Goal: Task Accomplishment & Management: Complete application form

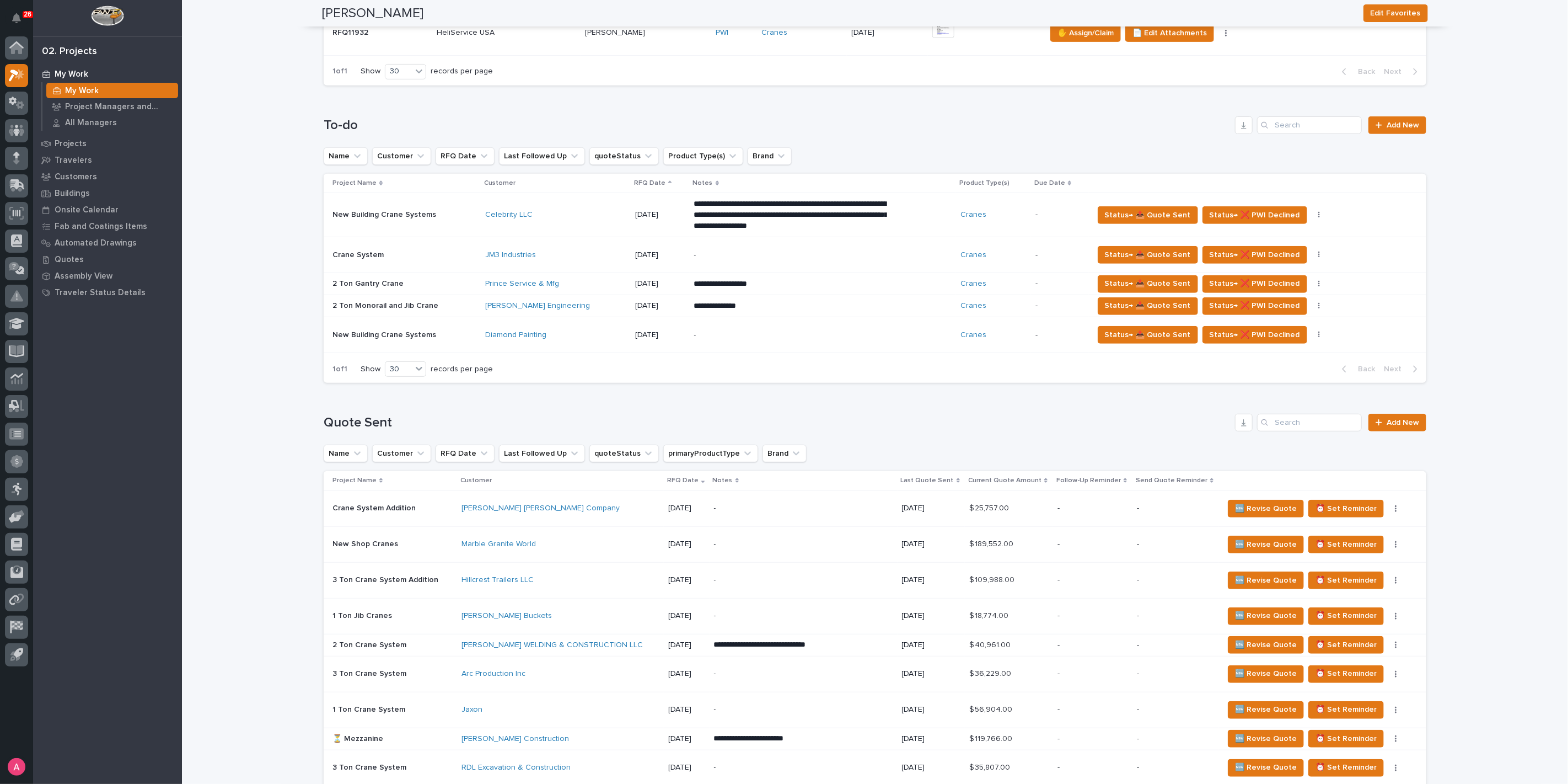
scroll to position [245, 0]
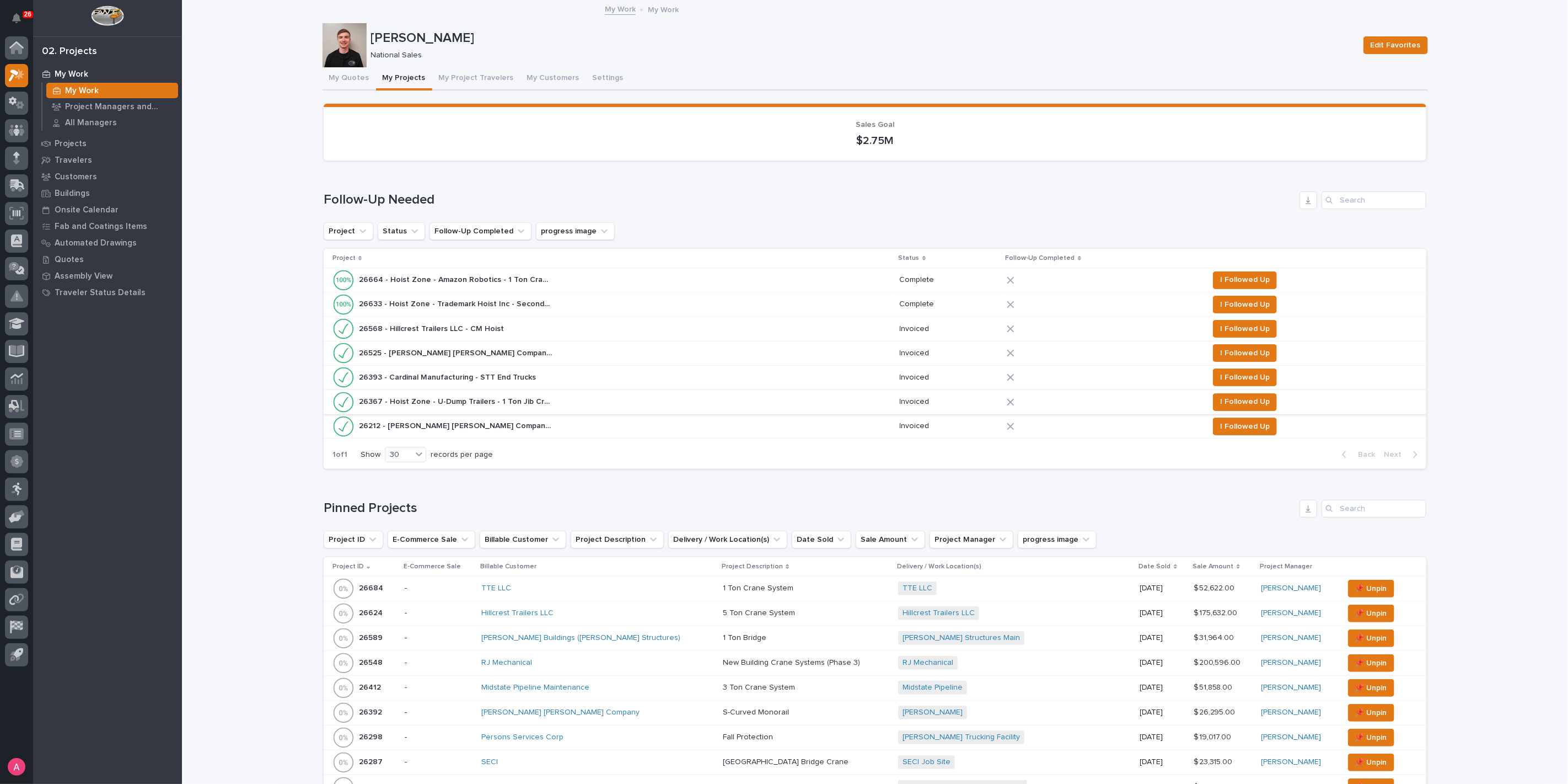
scroll to position [245, 0]
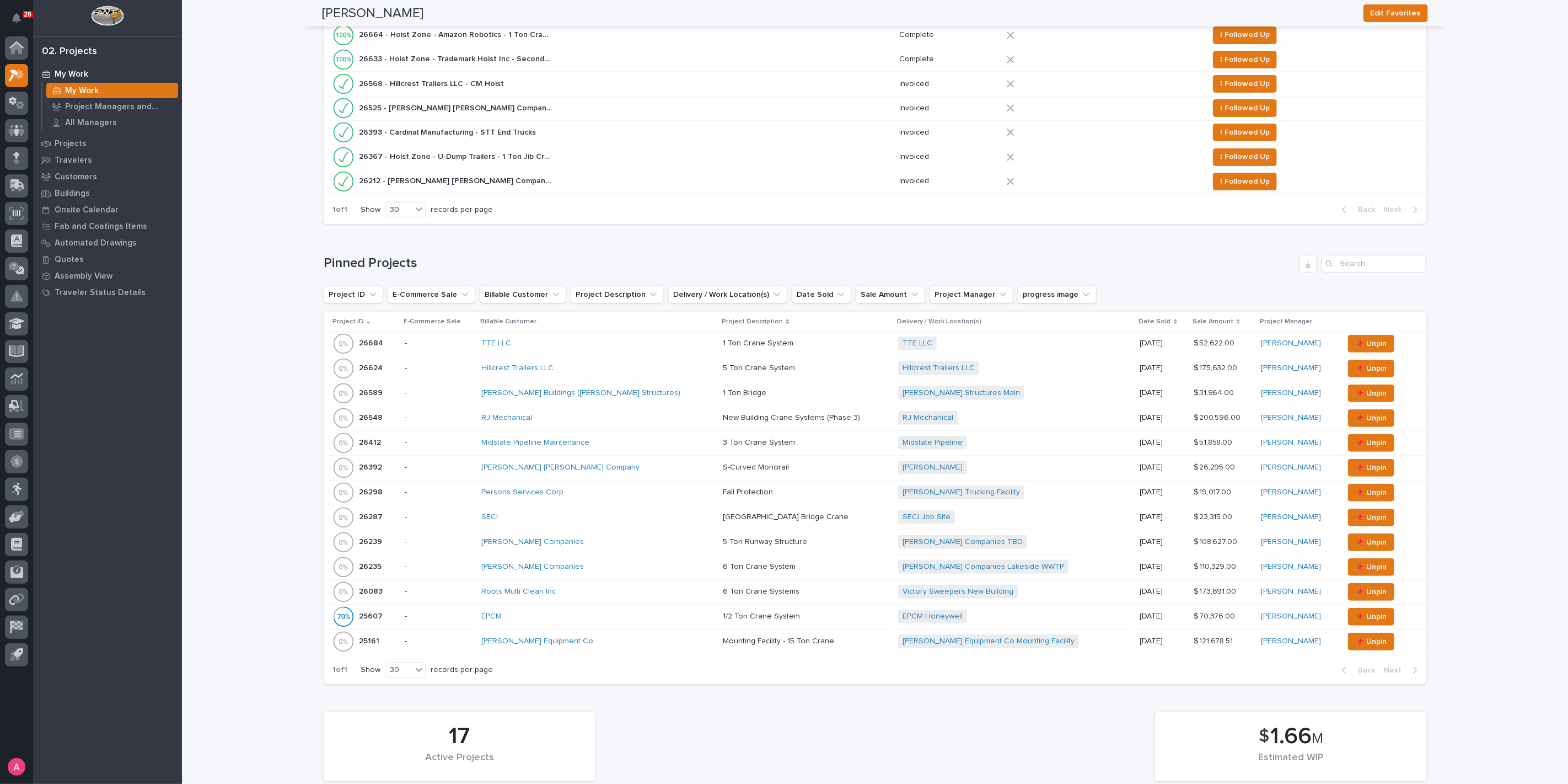
click at [625, 439] on div "Midstate Pipeline Maintenance" at bounding box center [578, 442] width 193 height 9
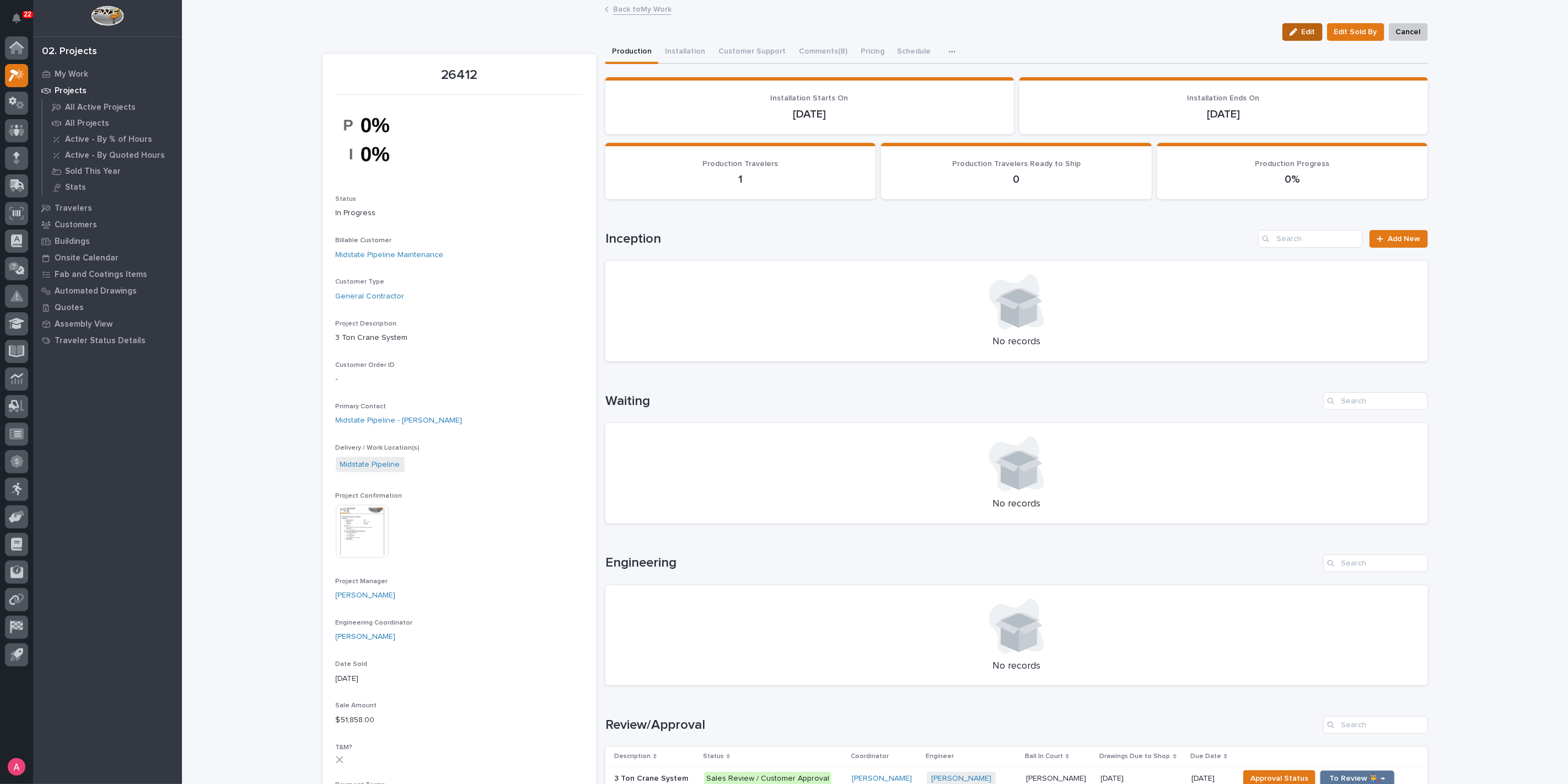
click at [1295, 34] on icon "button" at bounding box center [1293, 32] width 8 height 8
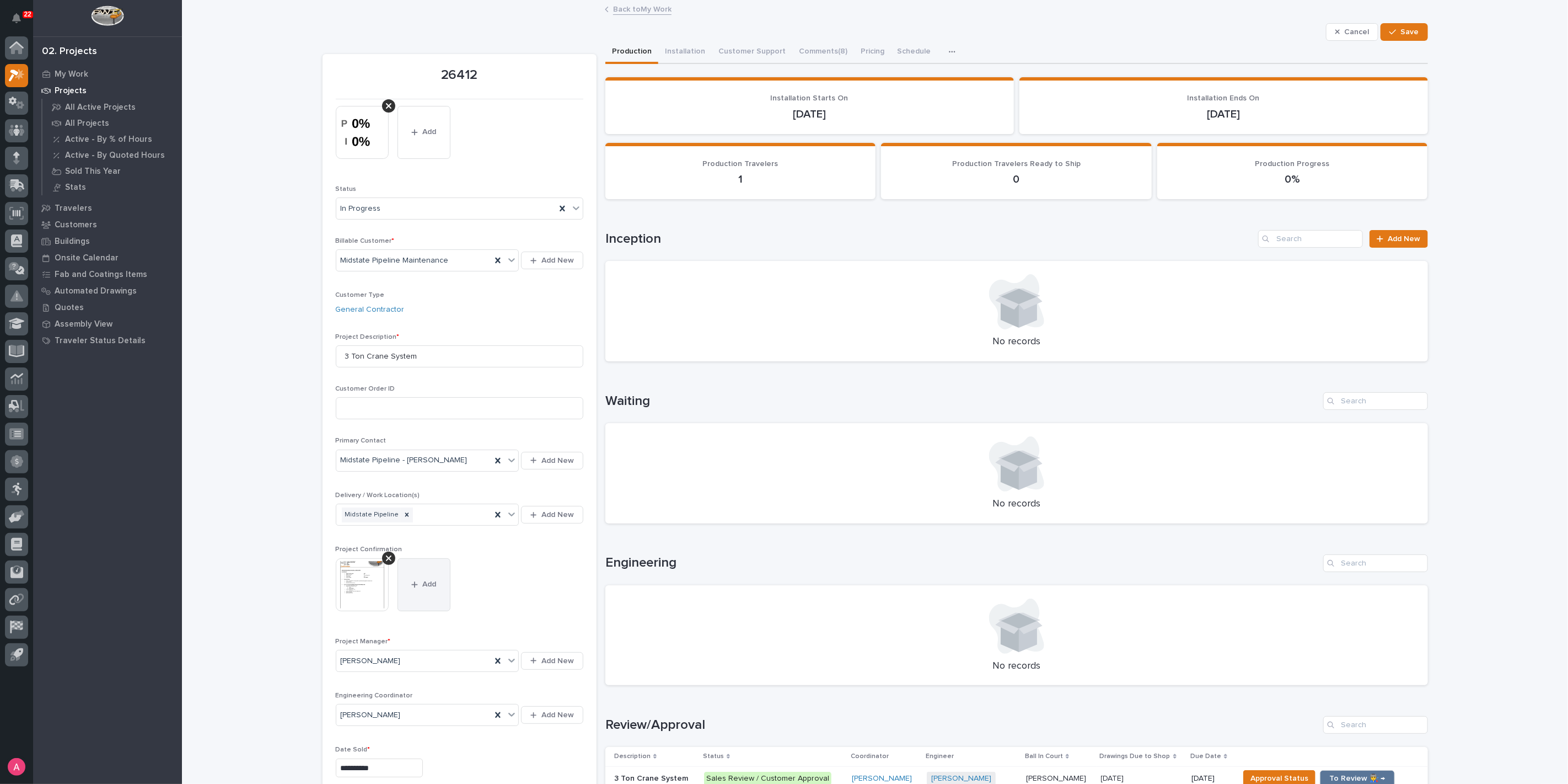
click at [417, 566] on button "Add" at bounding box center [424, 585] width 53 height 53
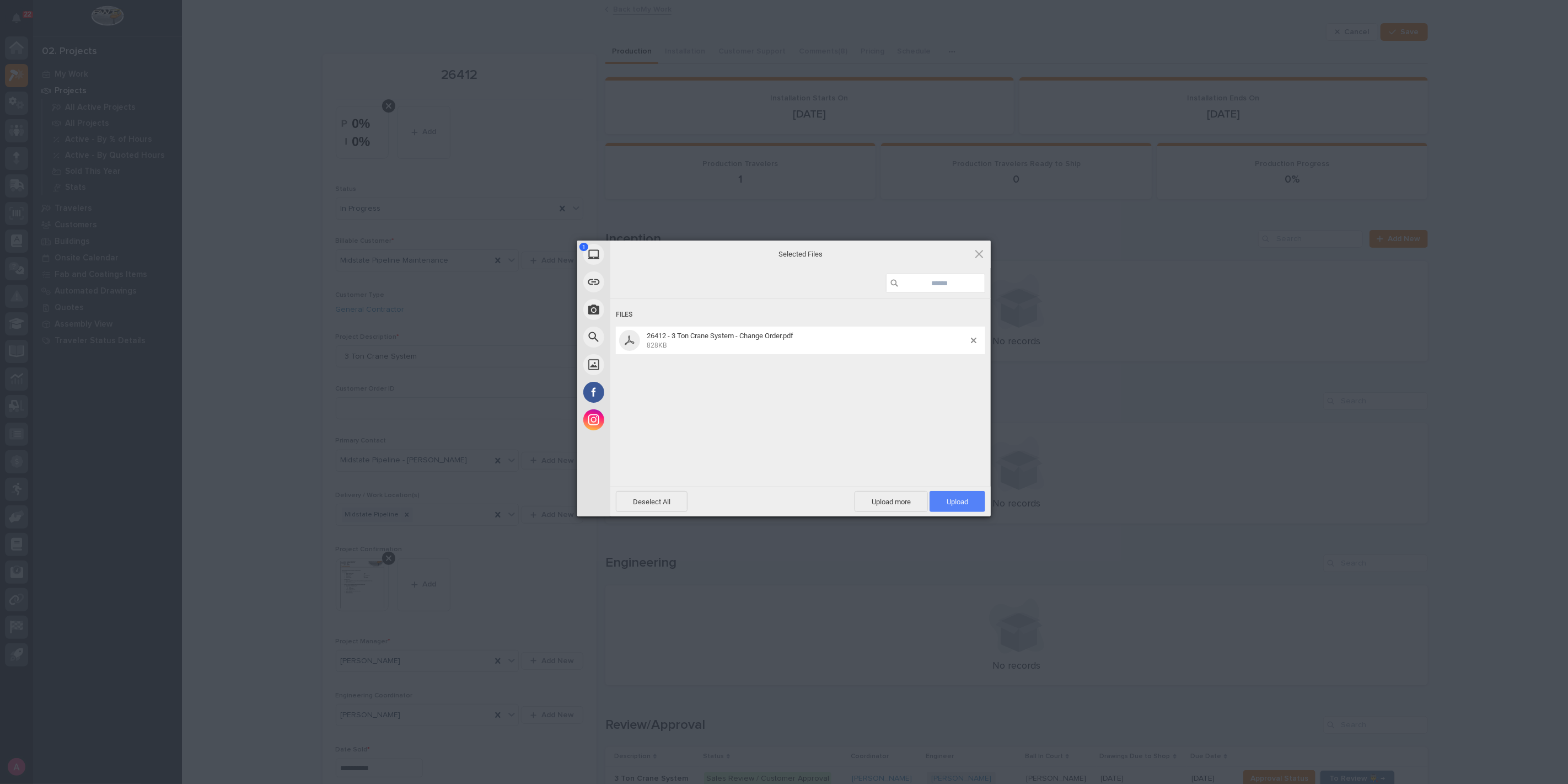
click at [980, 496] on span "Upload 1" at bounding box center [958, 501] width 56 height 21
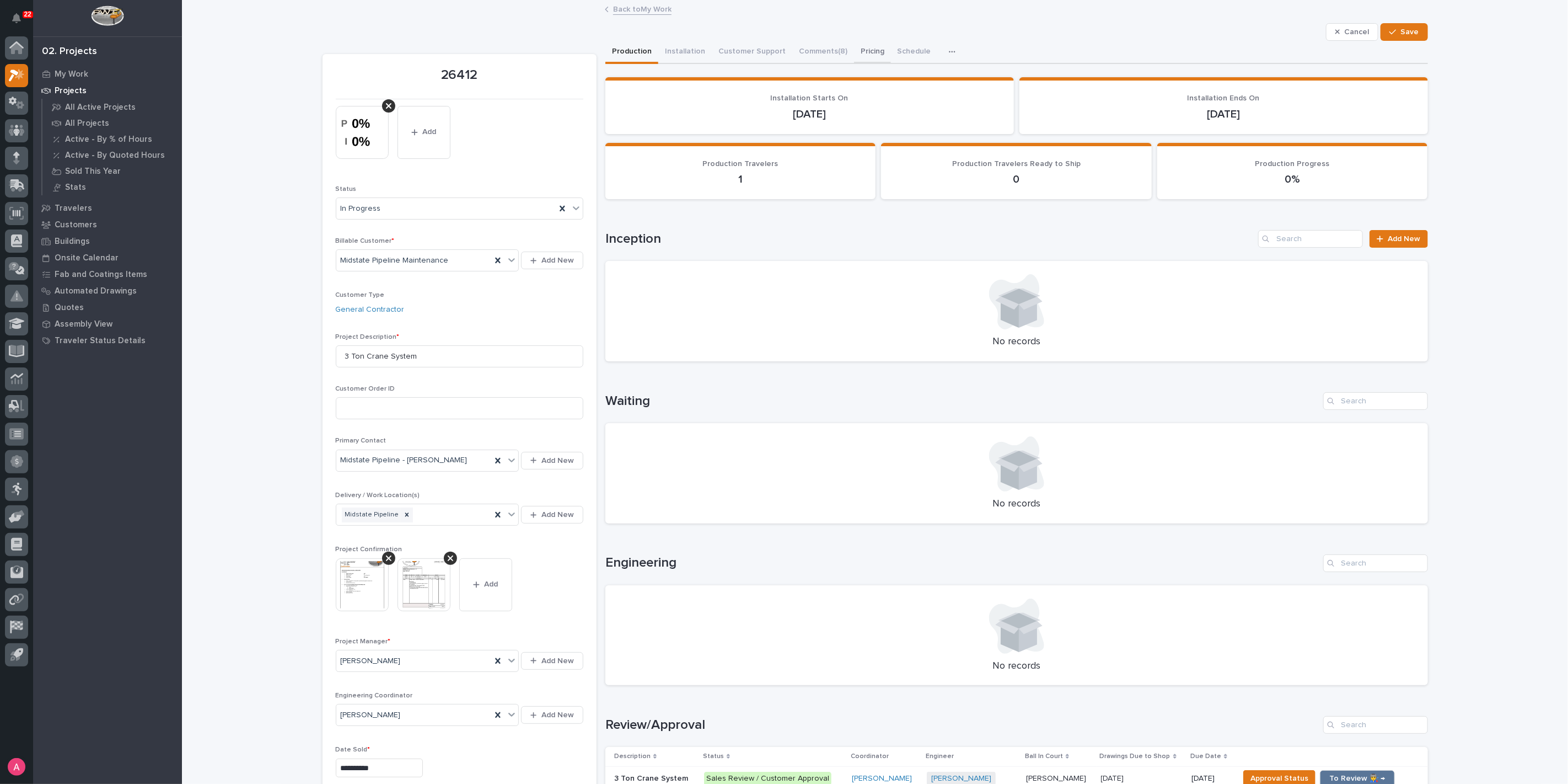
click at [872, 49] on button "Pricing" at bounding box center [873, 52] width 37 height 23
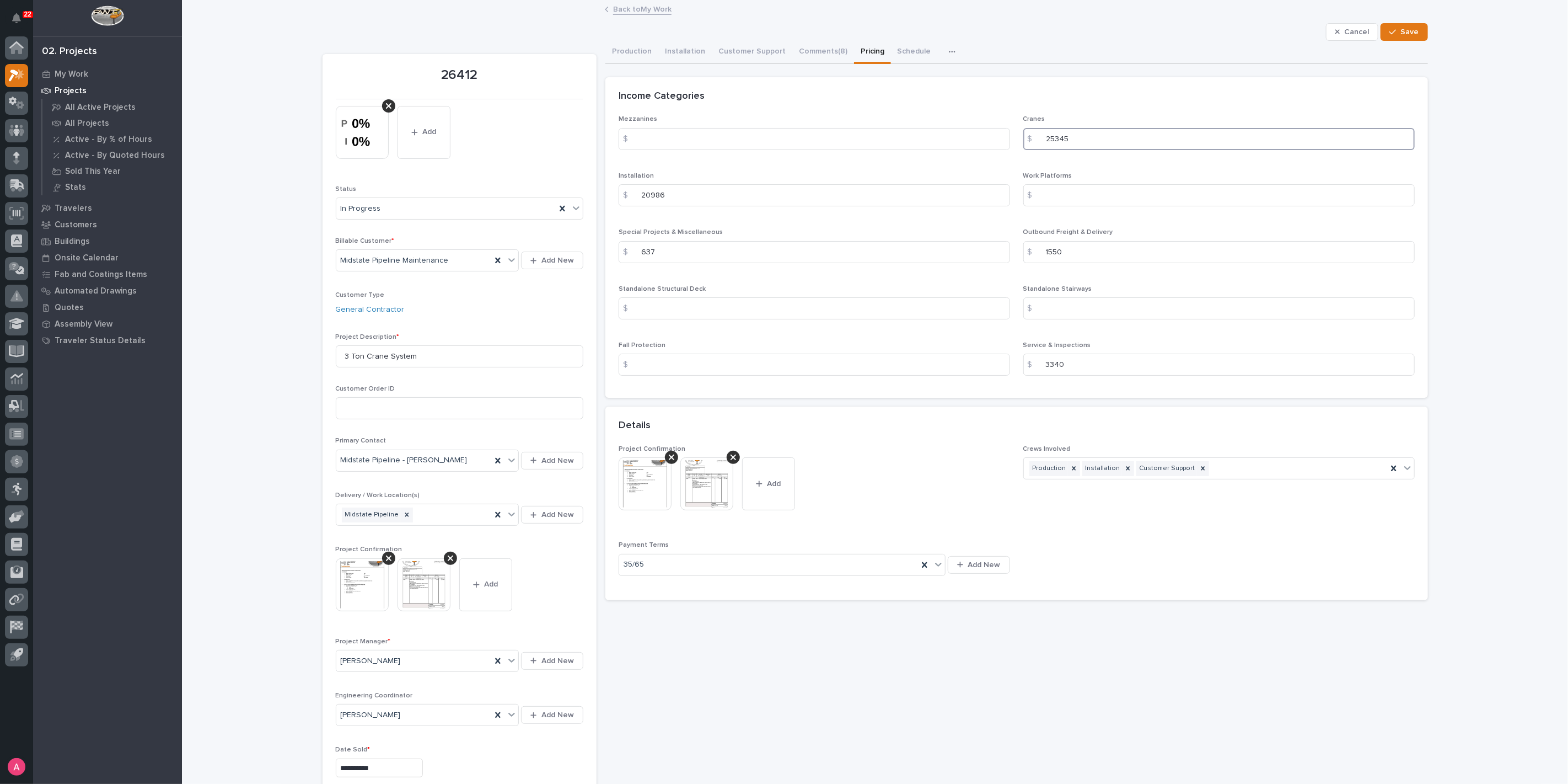
click at [1105, 139] on input "25345" at bounding box center [1219, 139] width 391 height 22
drag, startPoint x: 1152, startPoint y: 139, endPoint x: 976, endPoint y: 138, distance: 176.0
click at [976, 138] on div "Mezzanines $ Cranes $ 25345 Installation $ 20986 Work Platforms $ Special Proje…" at bounding box center [1017, 250] width 797 height 269
type input "2"
type input "25346"
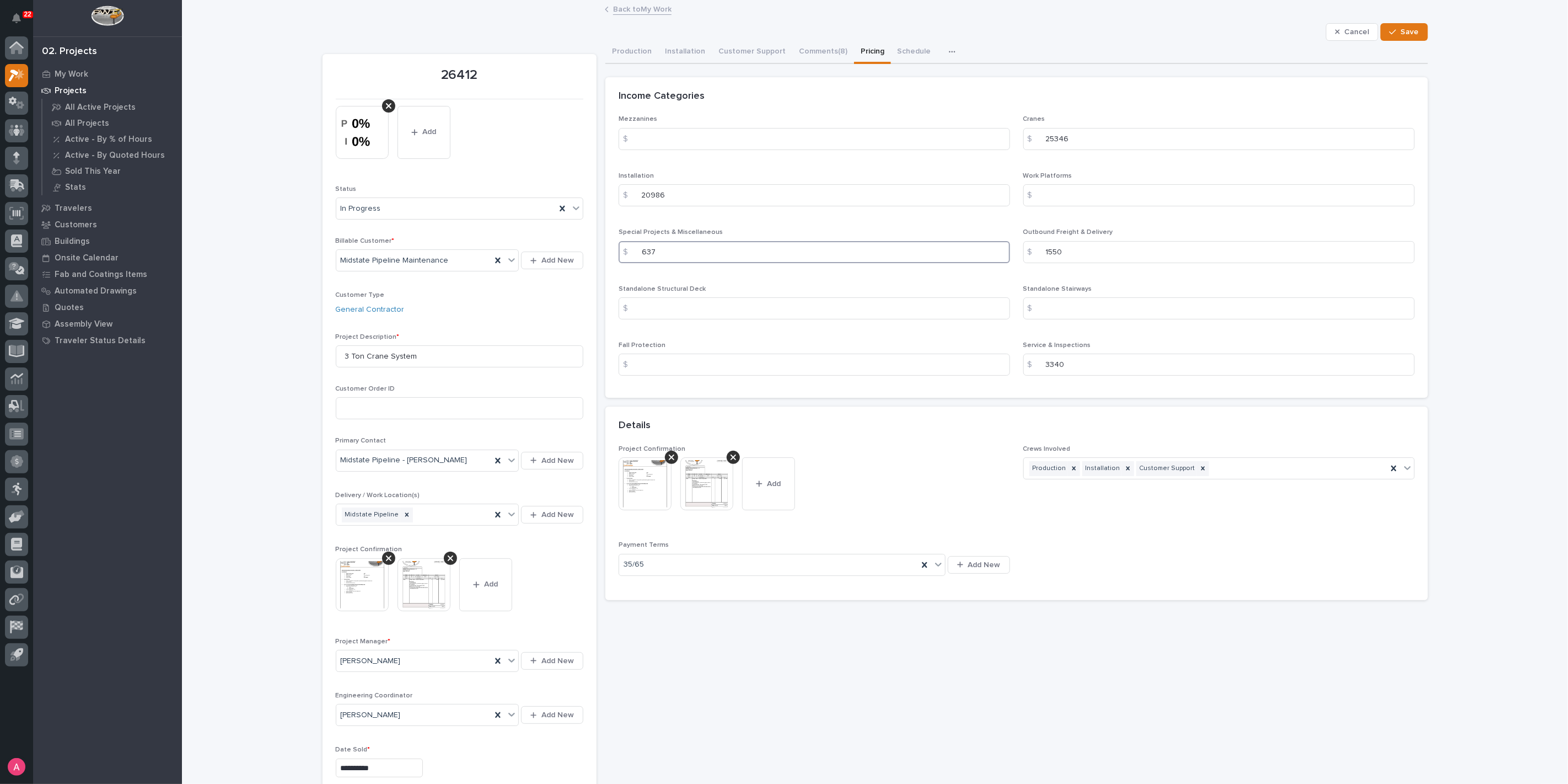
click at [684, 244] on input "637" at bounding box center [814, 252] width 391 height 22
click at [656, 256] on input "637" at bounding box center [814, 252] width 391 height 22
type input "6"
type input "2122"
click at [1401, 29] on span "Save" at bounding box center [1410, 32] width 18 height 10
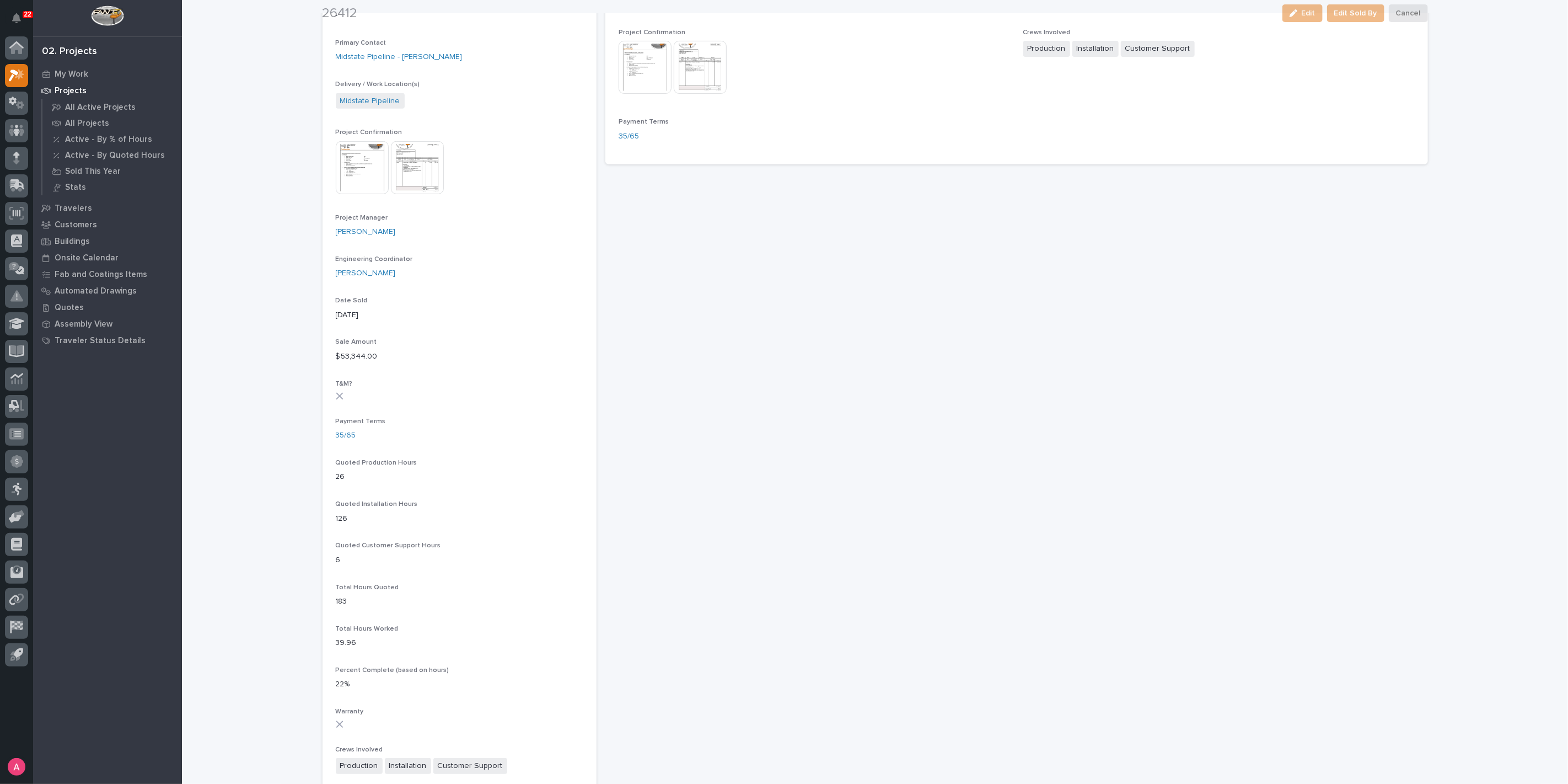
scroll to position [367, 0]
click at [352, 150] on img at bounding box center [362, 164] width 53 height 53
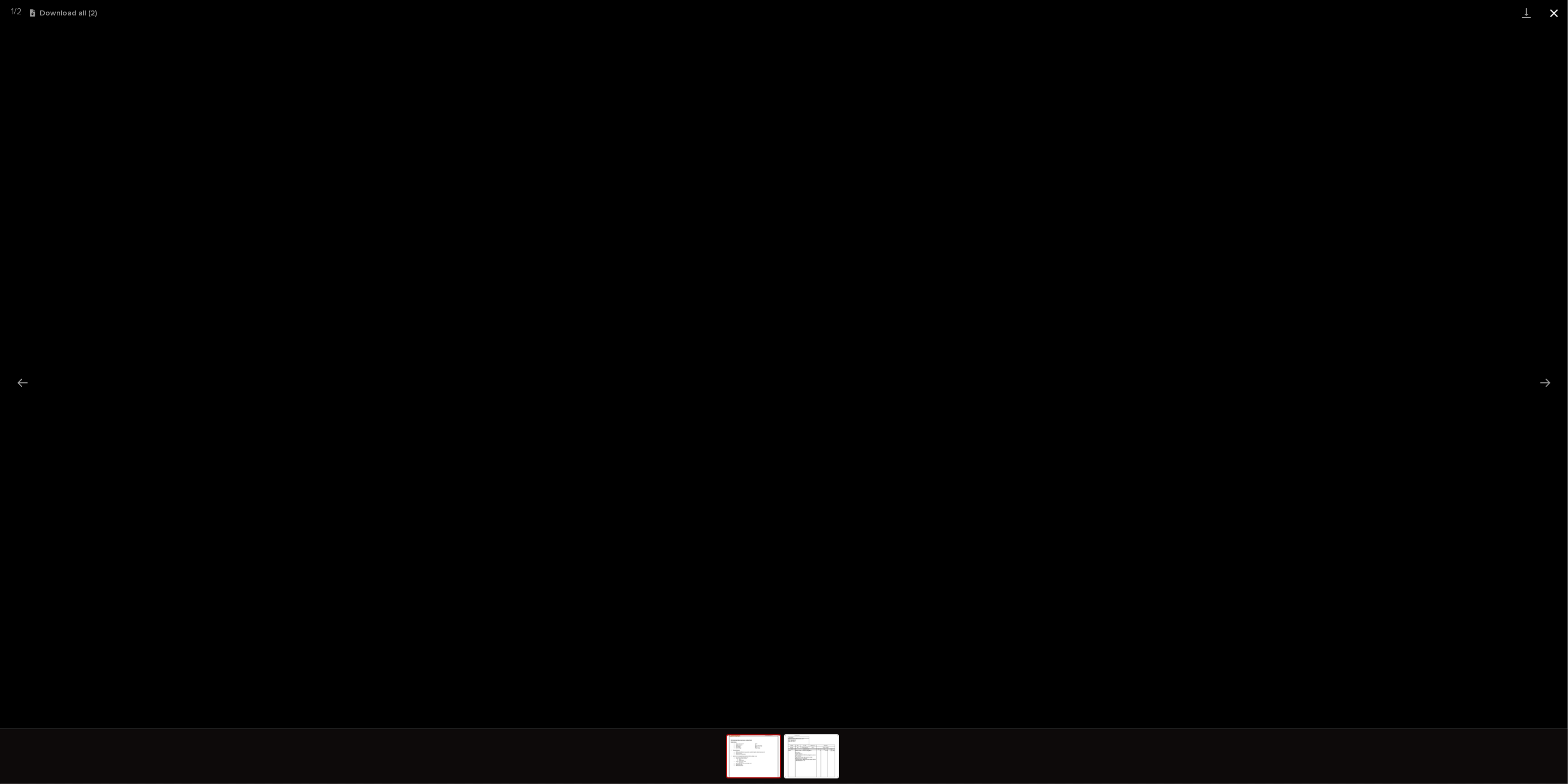
click at [1554, 15] on button "Close gallery" at bounding box center [1554, 13] width 28 height 26
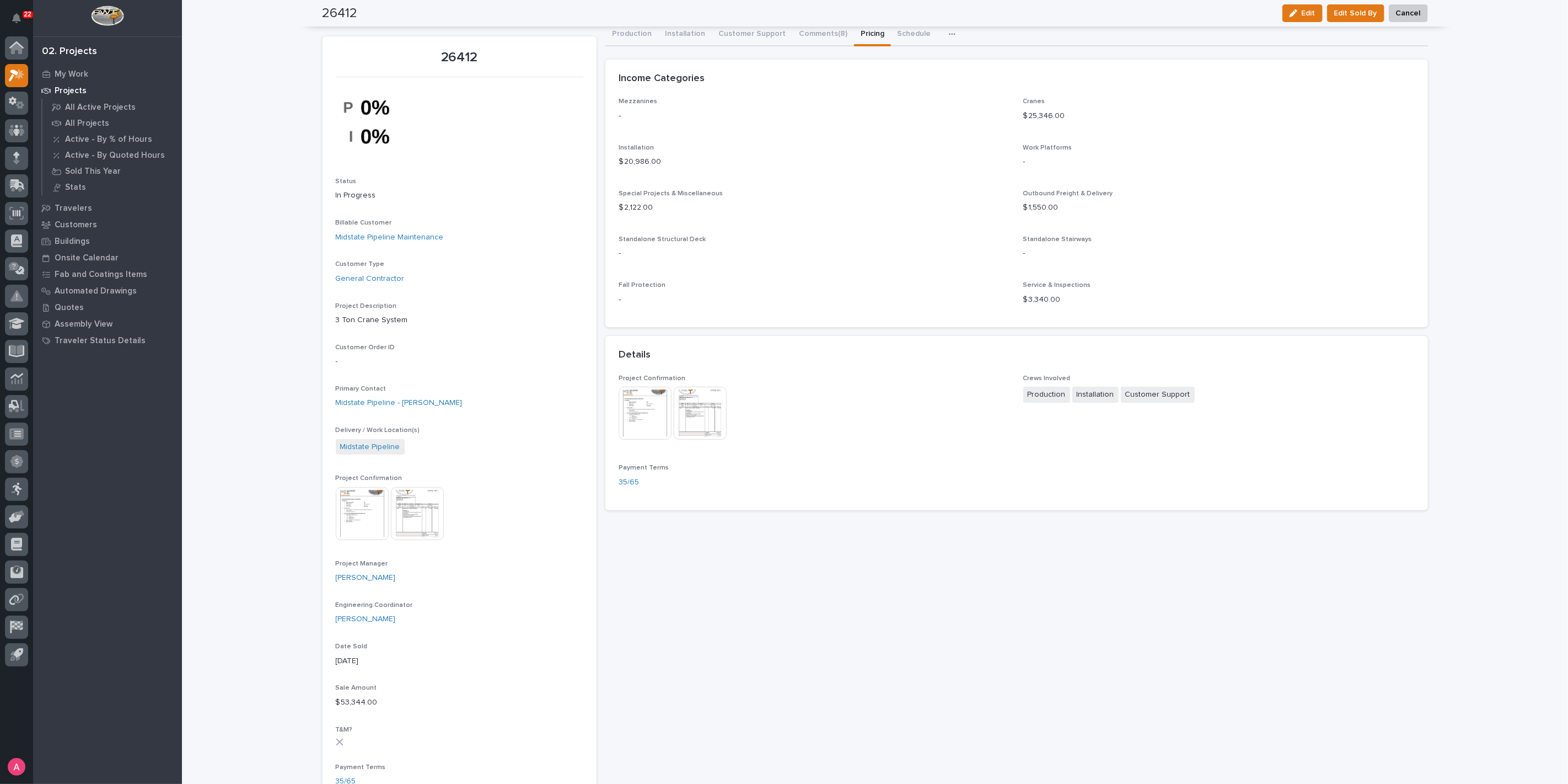
scroll to position [0, 0]
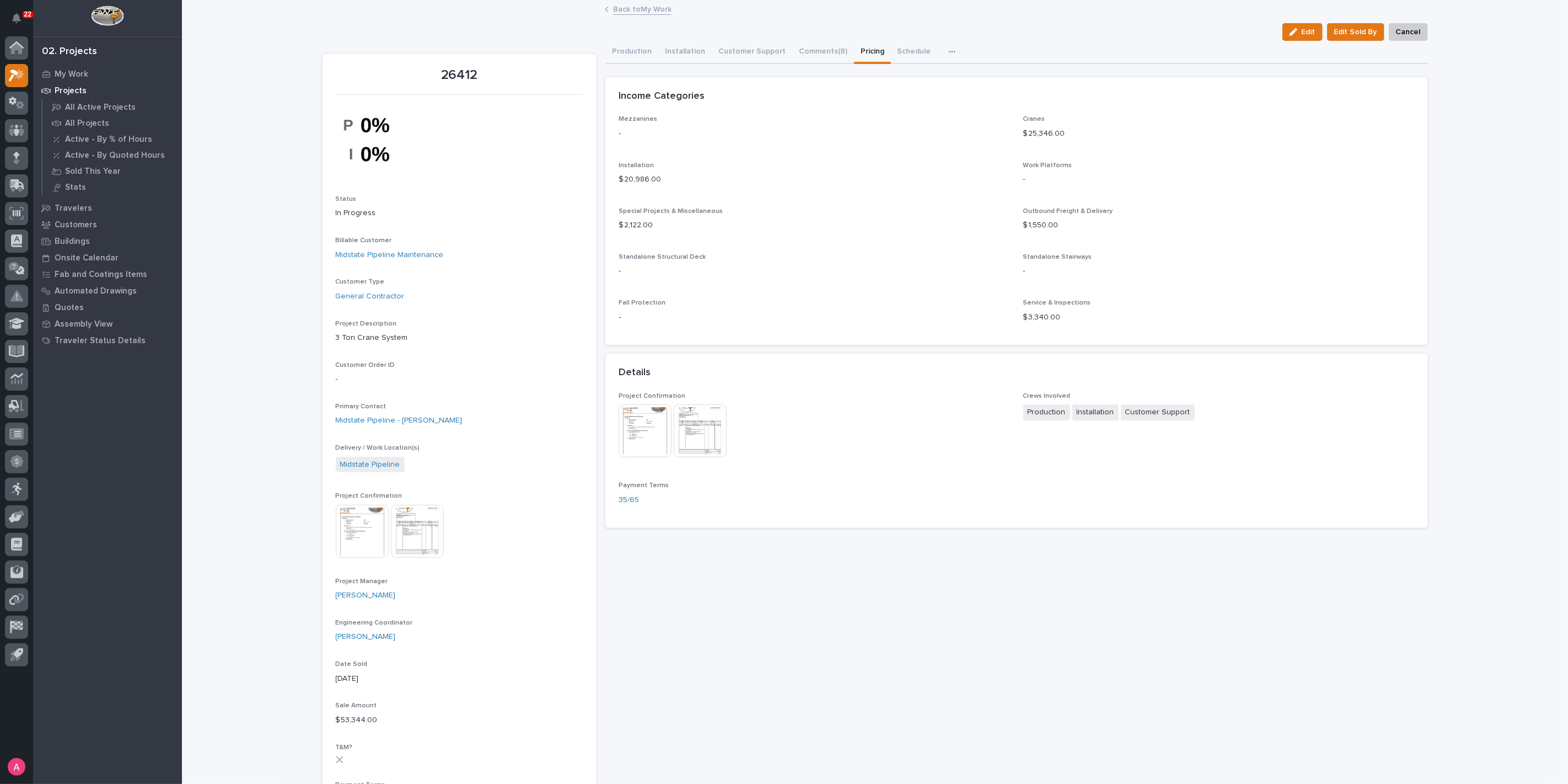
click at [633, 13] on link "Back to My Work" at bounding box center [643, 9] width 59 height 13
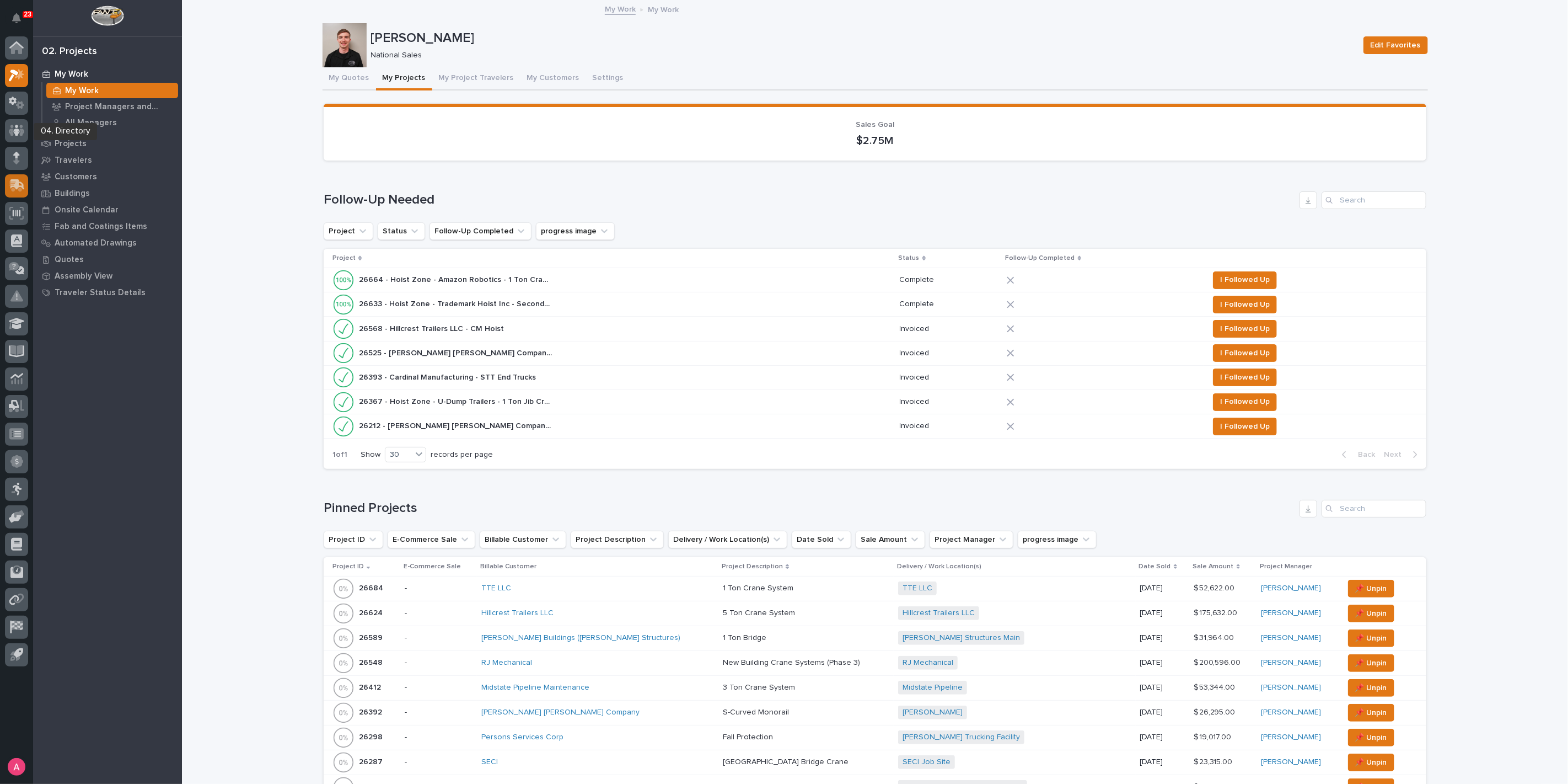
click at [18, 185] on icon at bounding box center [18, 184] width 14 height 11
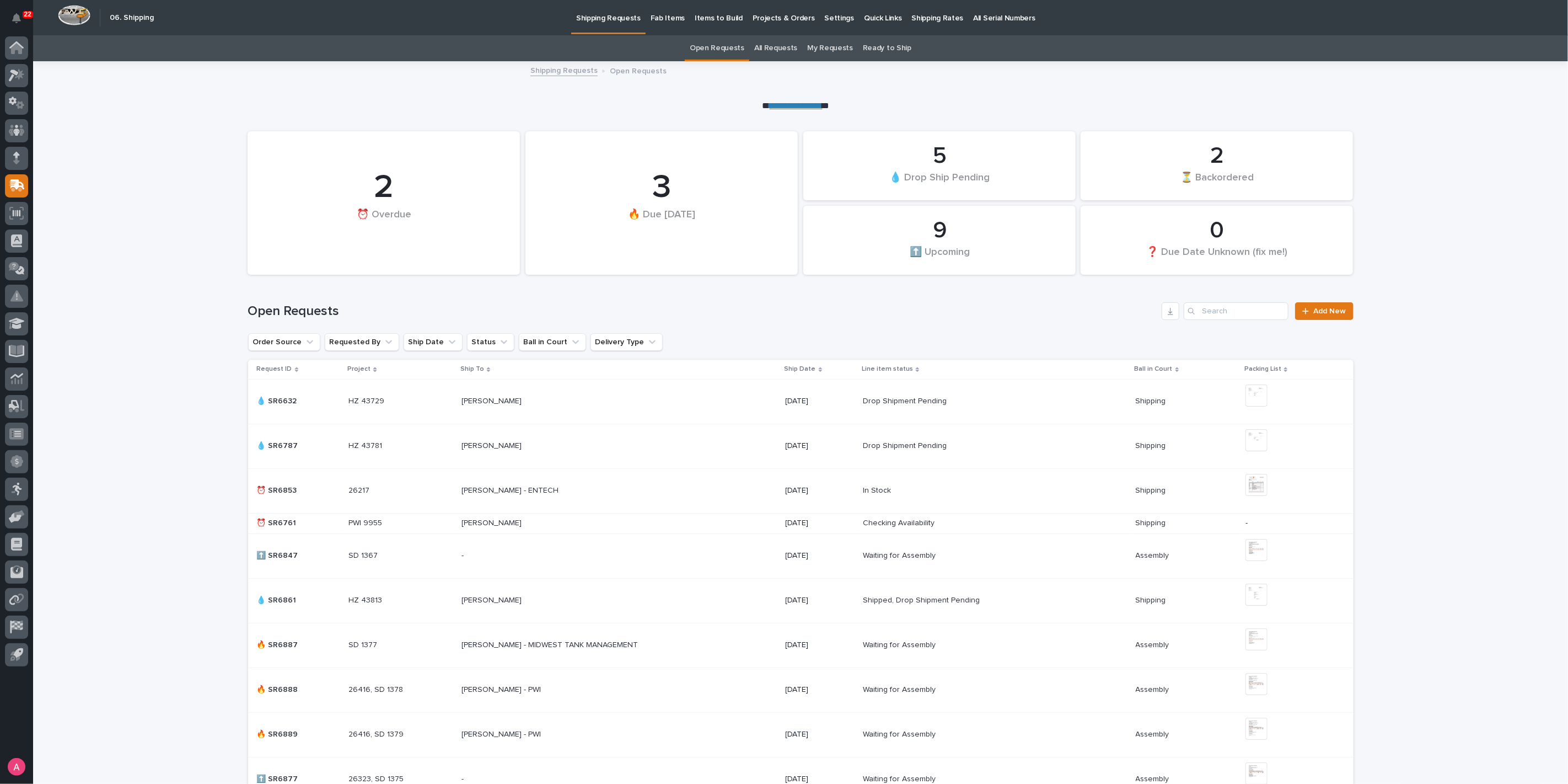
scroll to position [62, 0]
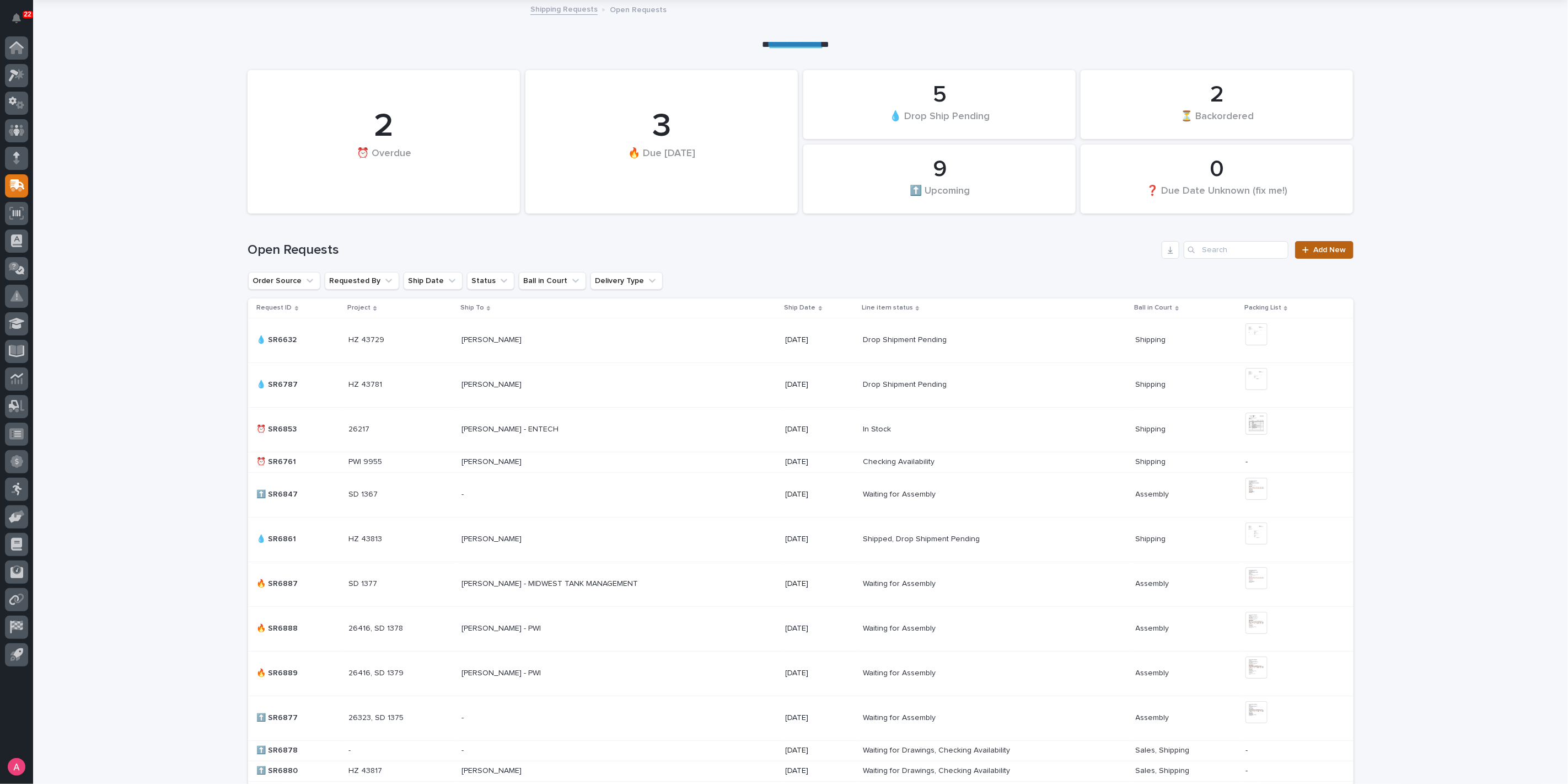
click at [1338, 256] on link "Add New" at bounding box center [1324, 250] width 58 height 18
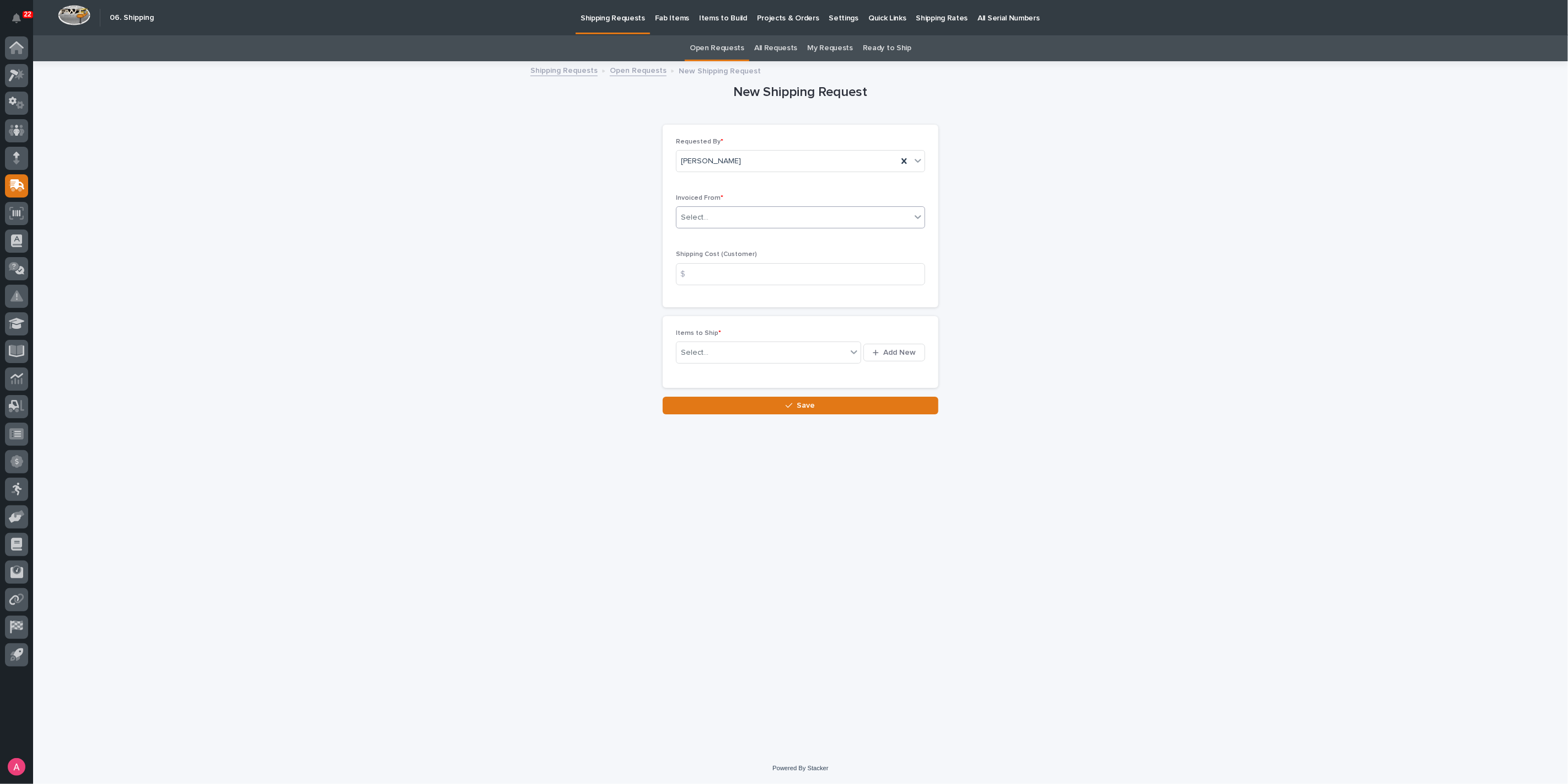
click at [763, 218] on div "Select..." at bounding box center [793, 217] width 234 height 18
click at [721, 278] on div "PWI" at bounding box center [800, 276] width 248 height 19
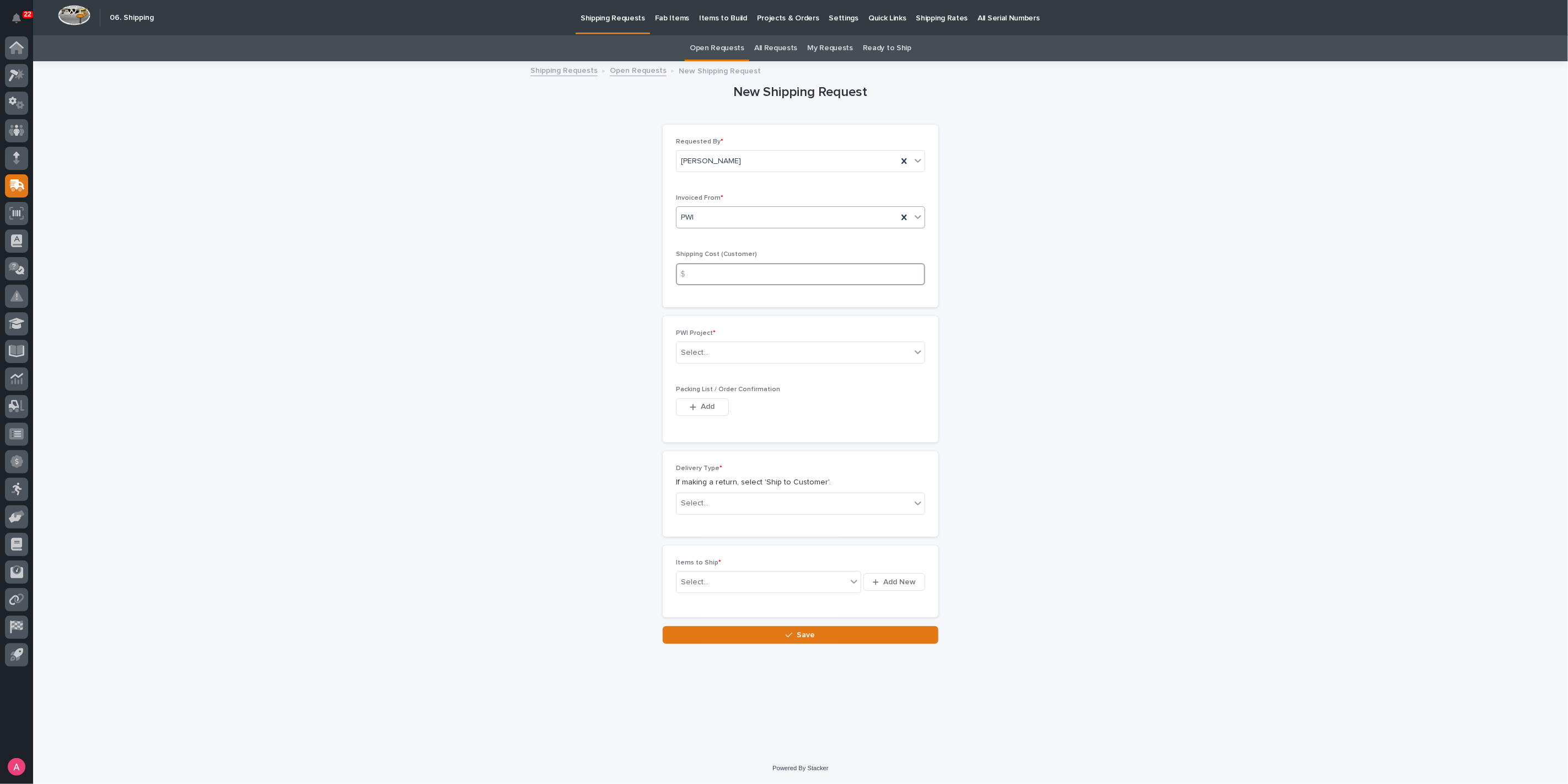
click at [727, 275] on input at bounding box center [801, 274] width 249 height 22
type input "0"
click at [749, 351] on div "Select..." at bounding box center [793, 352] width 234 height 18
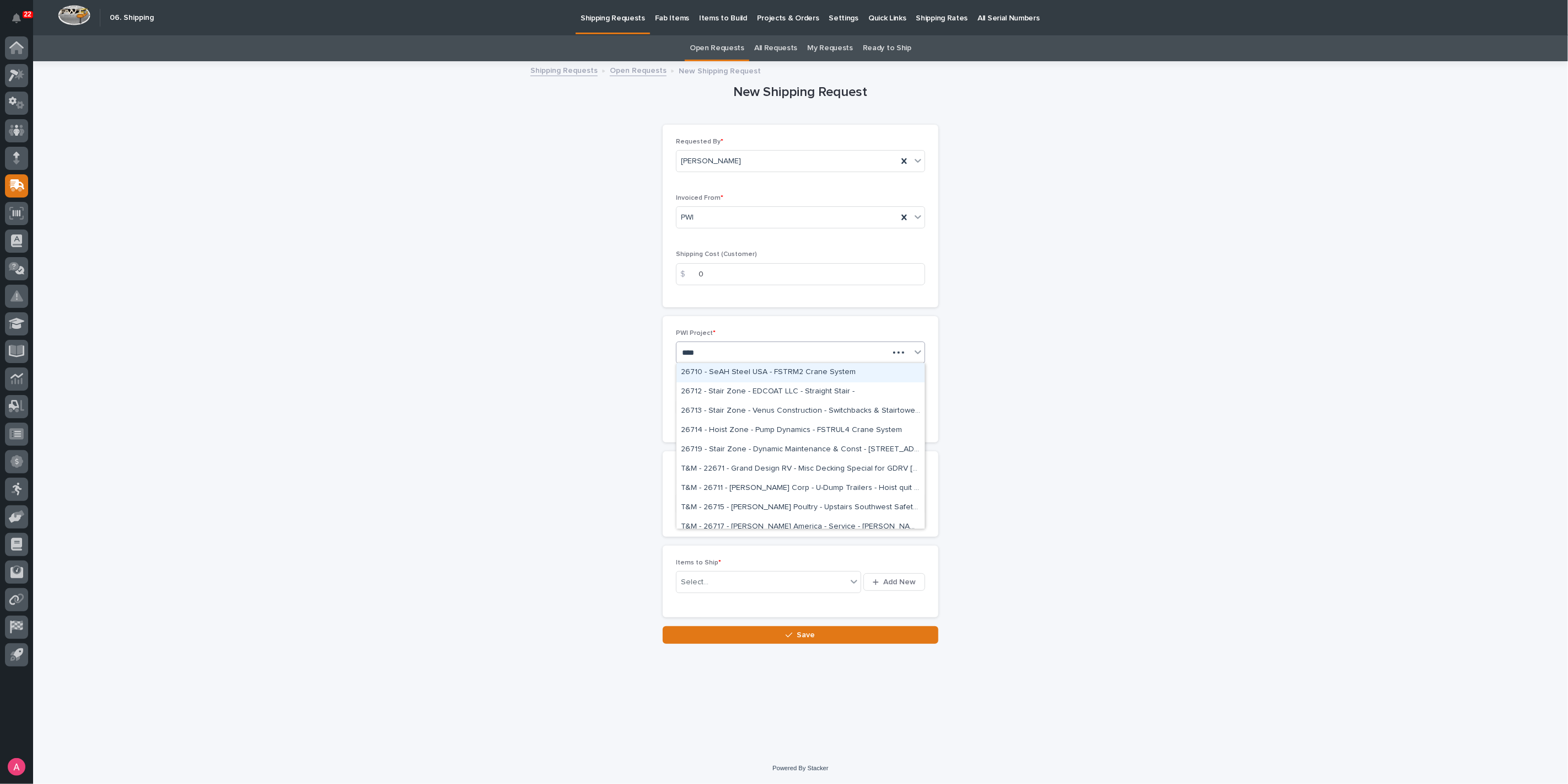
type input "*****"
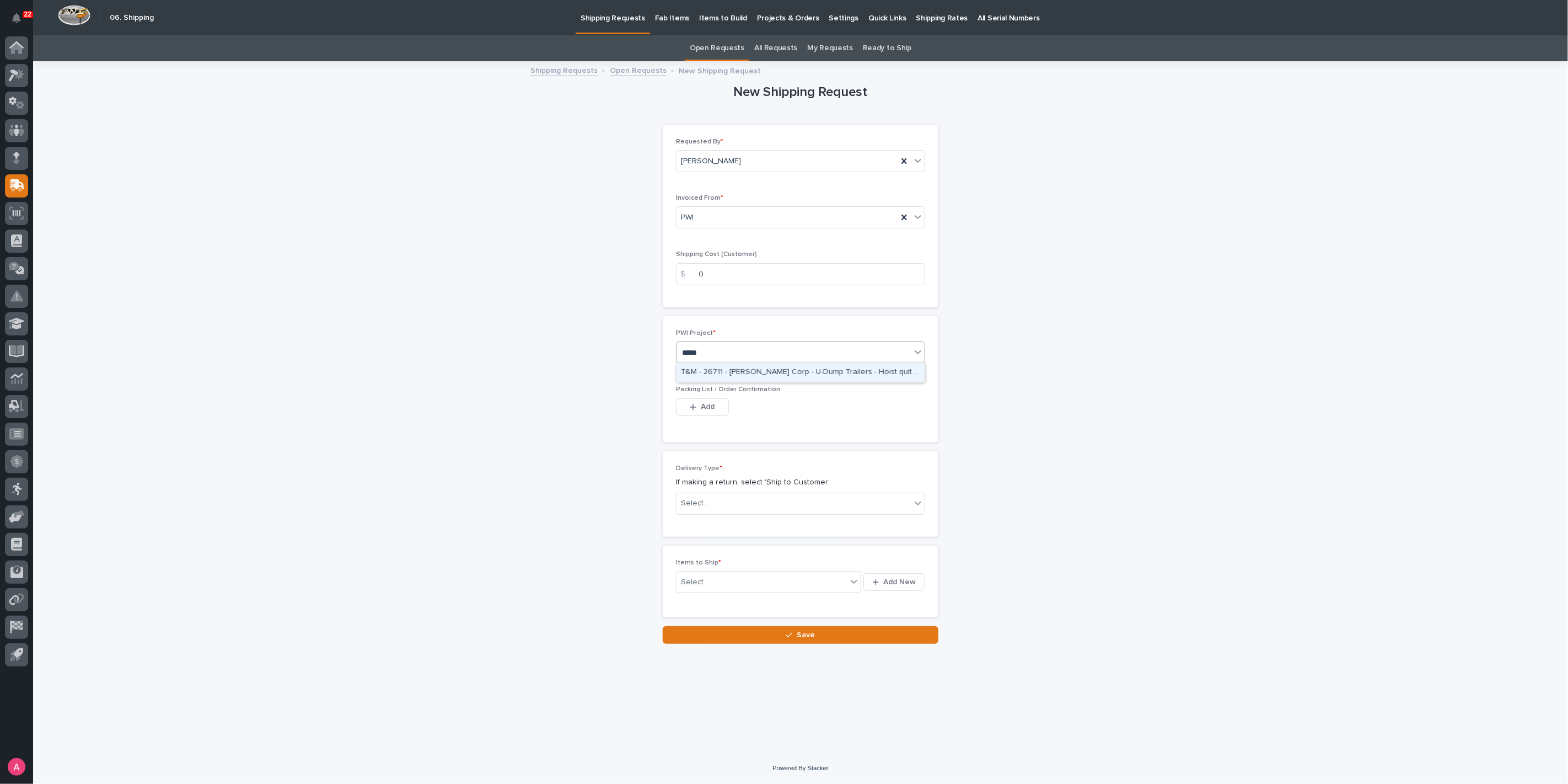
click at [764, 368] on div "T&M - 26711 - [PERSON_NAME] Corp - U-Dump Trailers - Hoist quit working and ble…" at bounding box center [800, 372] width 248 height 19
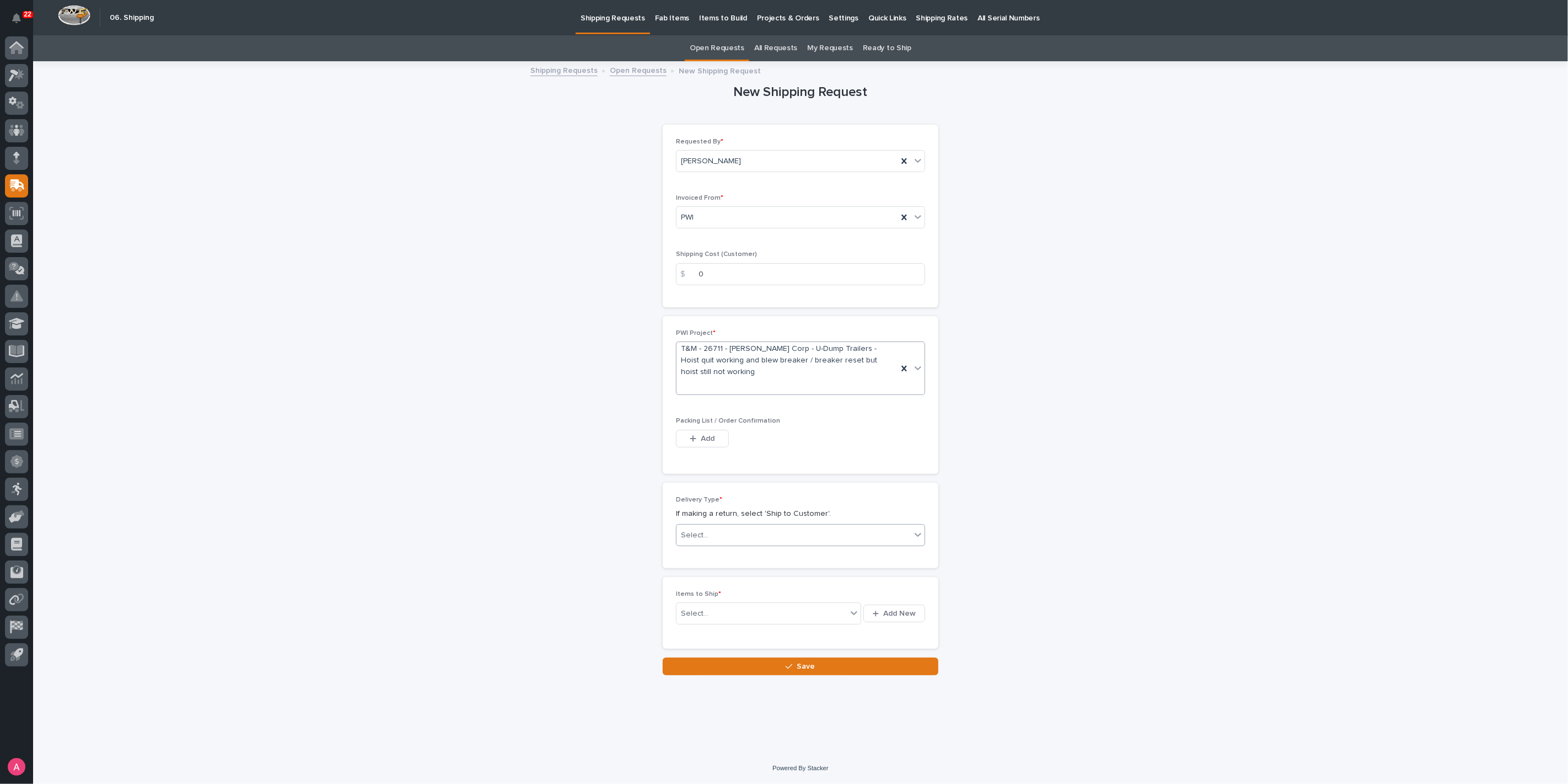
click at [762, 537] on div "Select..." at bounding box center [793, 535] width 234 height 18
click at [731, 557] on div "Ship to Customer" at bounding box center [800, 554] width 248 height 19
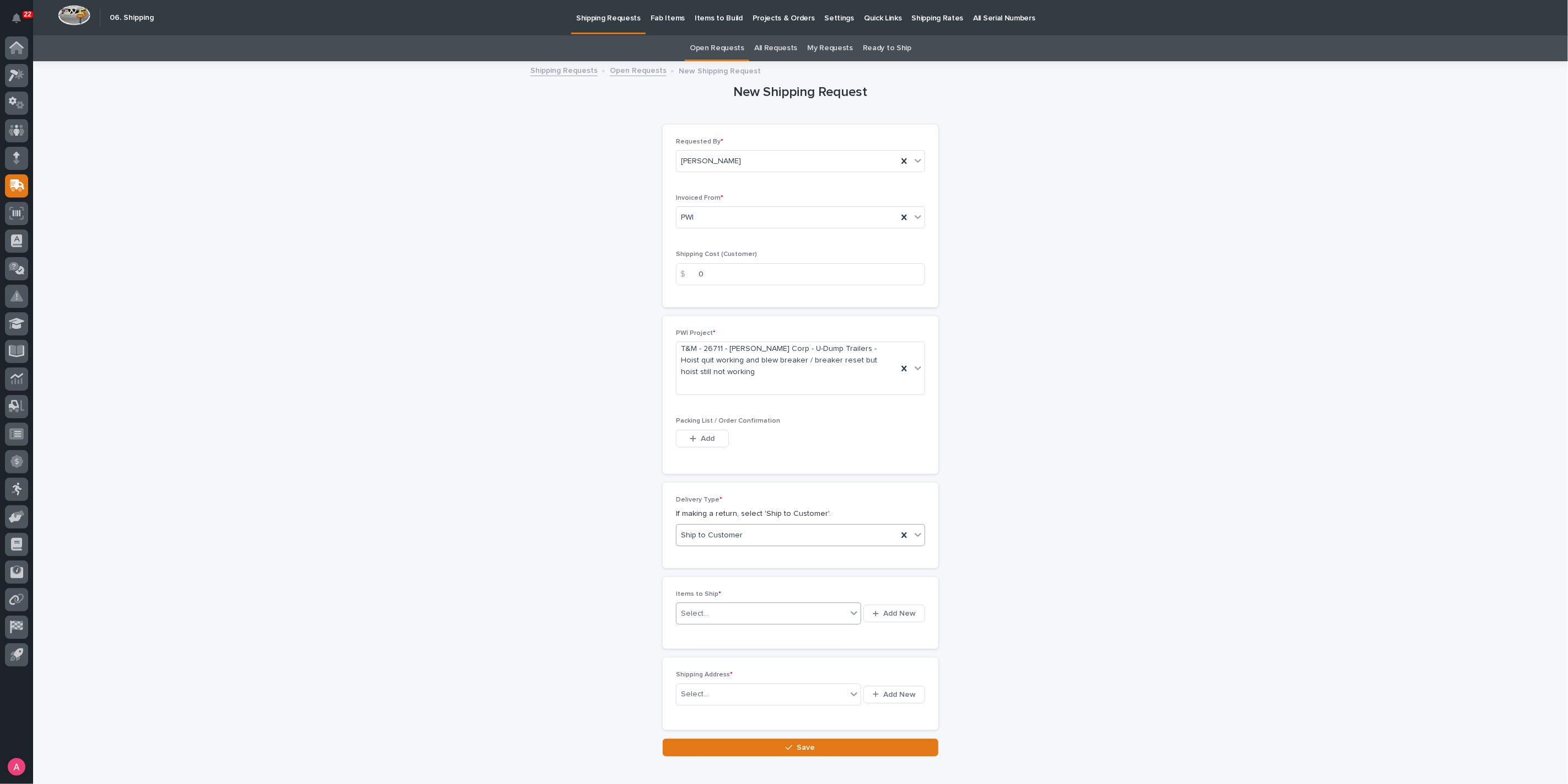
click at [847, 619] on div at bounding box center [854, 613] width 14 height 21
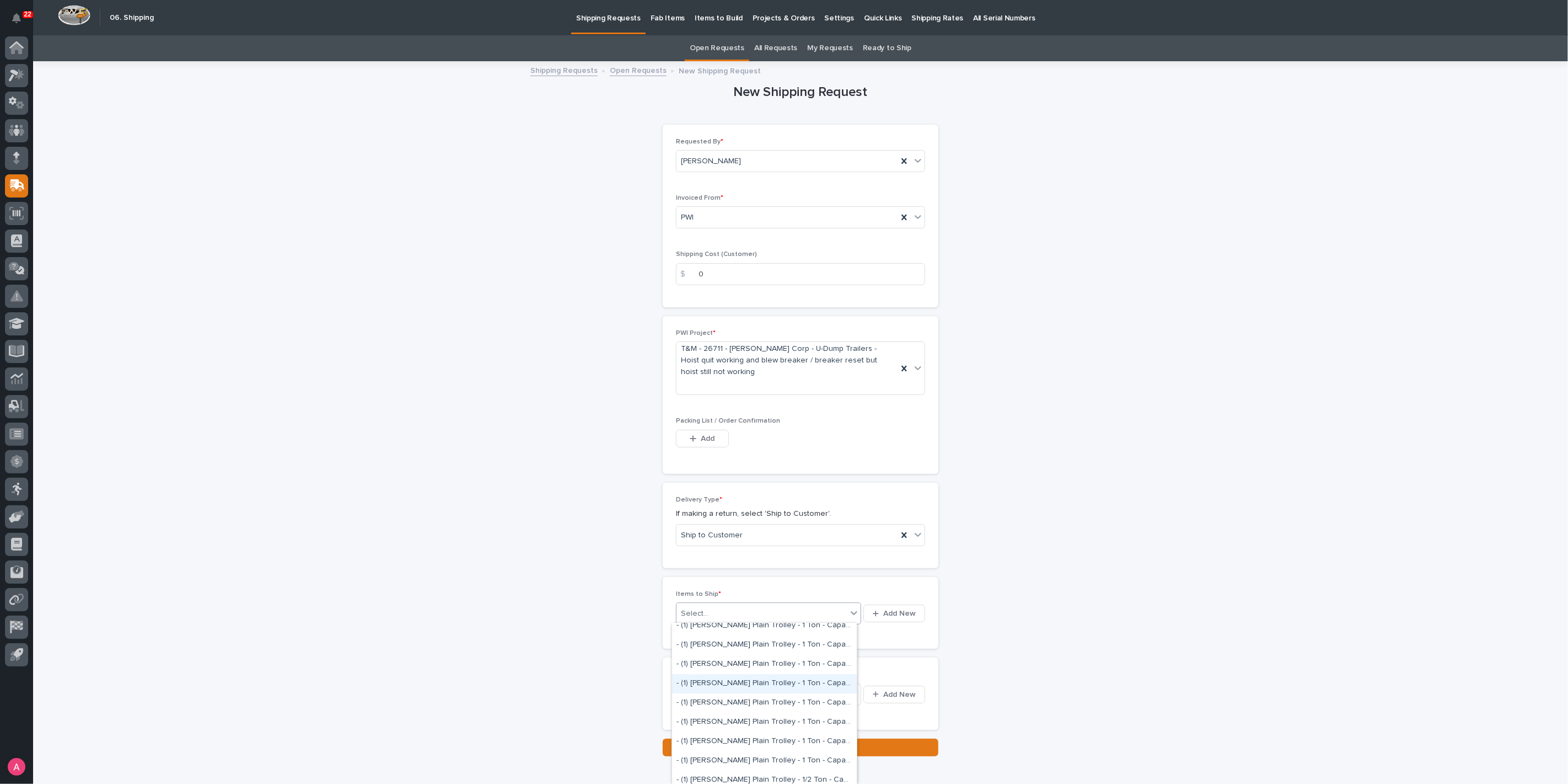
scroll to position [572, 0]
click at [893, 615] on span "Add New" at bounding box center [899, 614] width 32 height 10
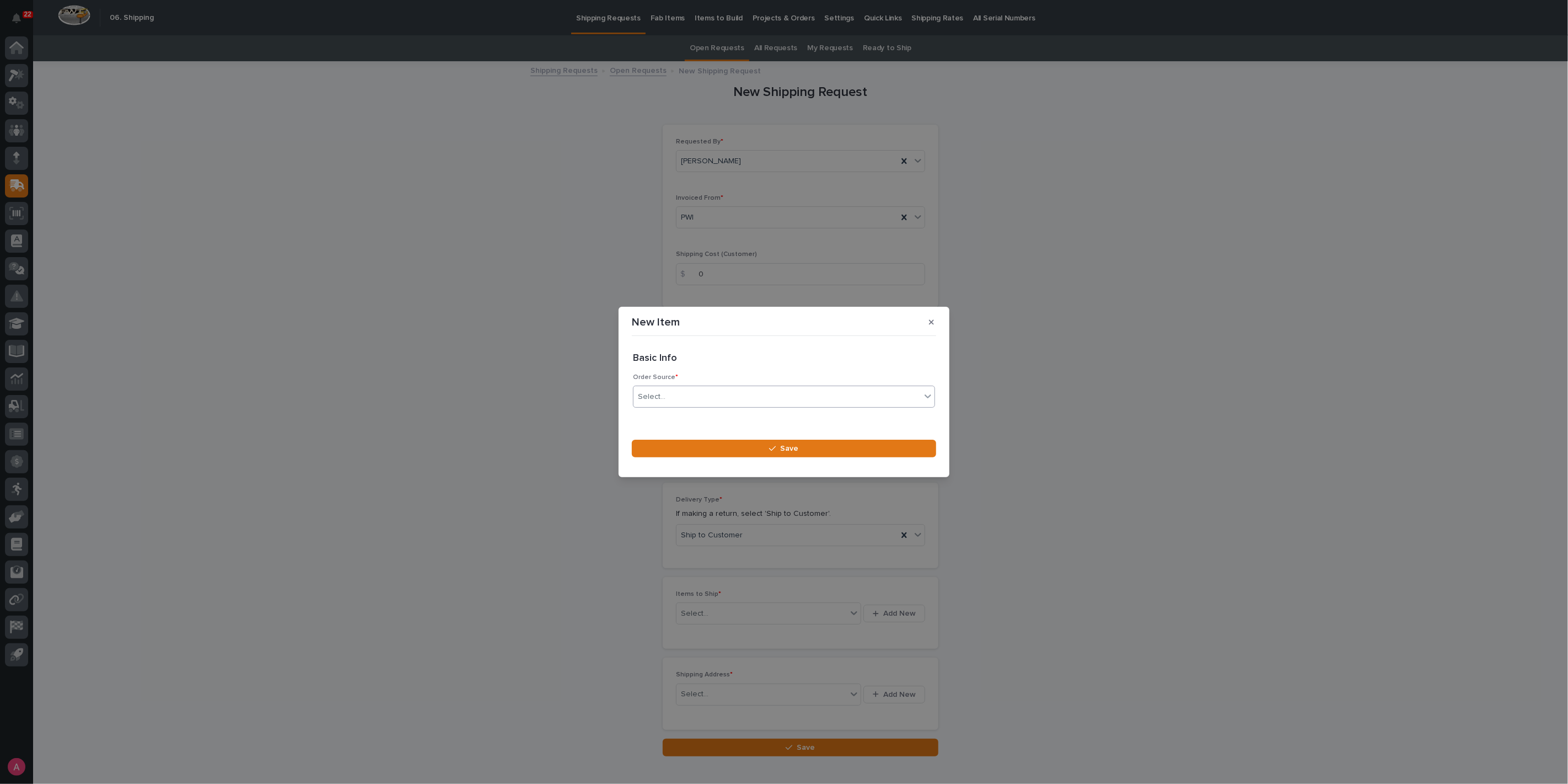
click at [766, 398] on div "Select..." at bounding box center [776, 397] width 287 height 18
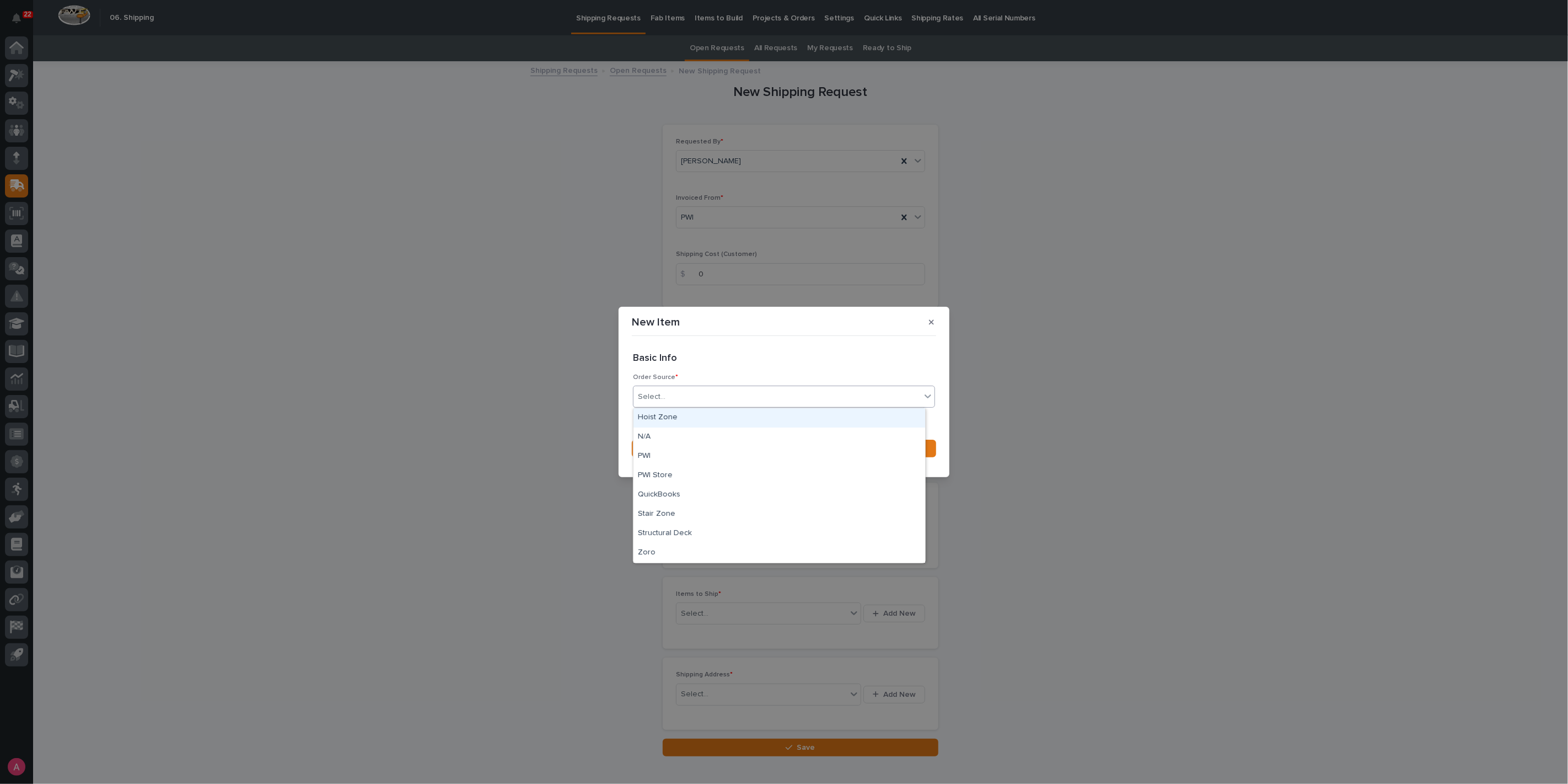
click at [736, 420] on div "Hoist Zone" at bounding box center [779, 417] width 292 height 19
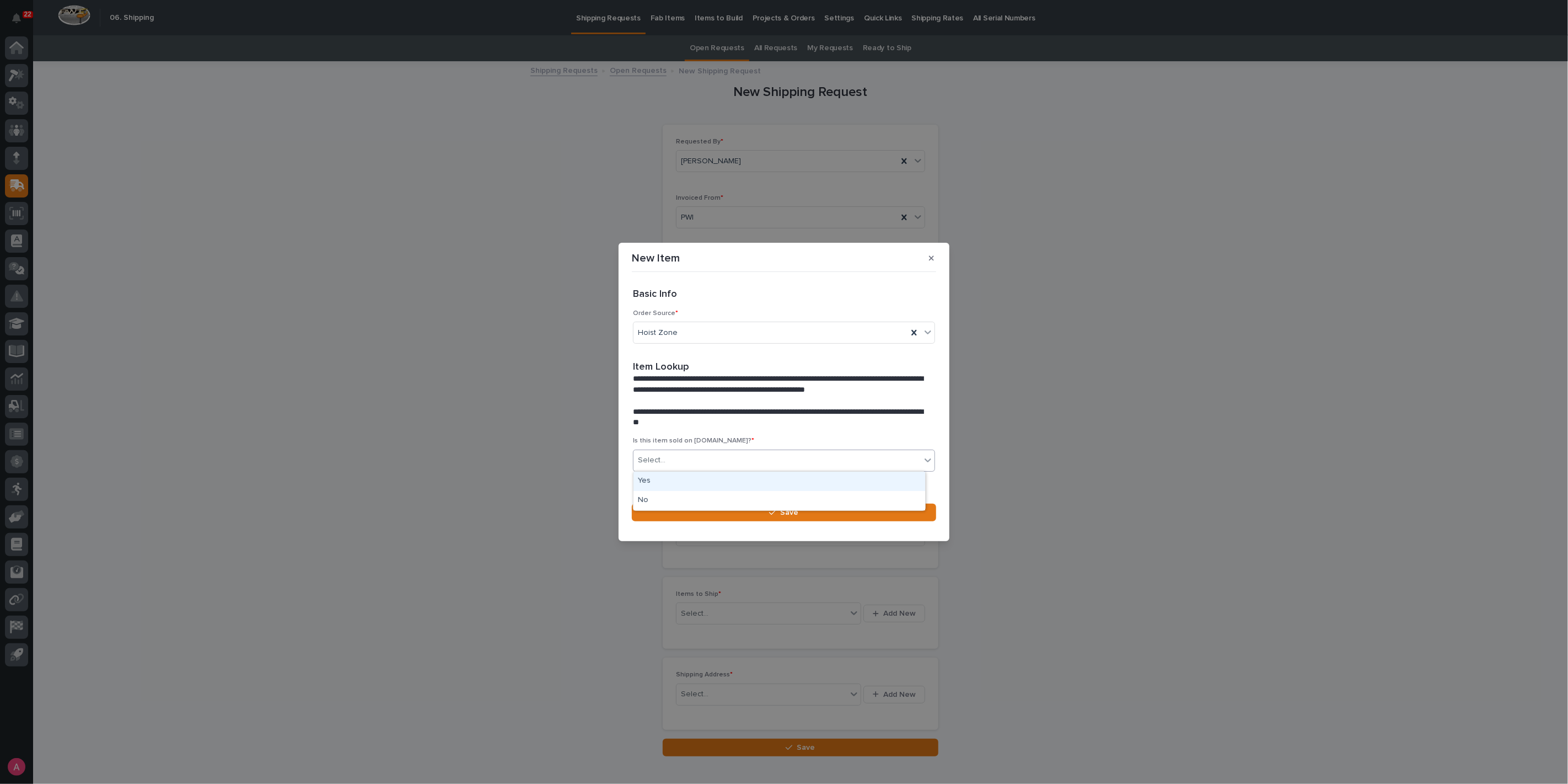
click at [720, 464] on div "Select..." at bounding box center [776, 460] width 287 height 18
click at [713, 477] on div "Yes" at bounding box center [779, 481] width 292 height 19
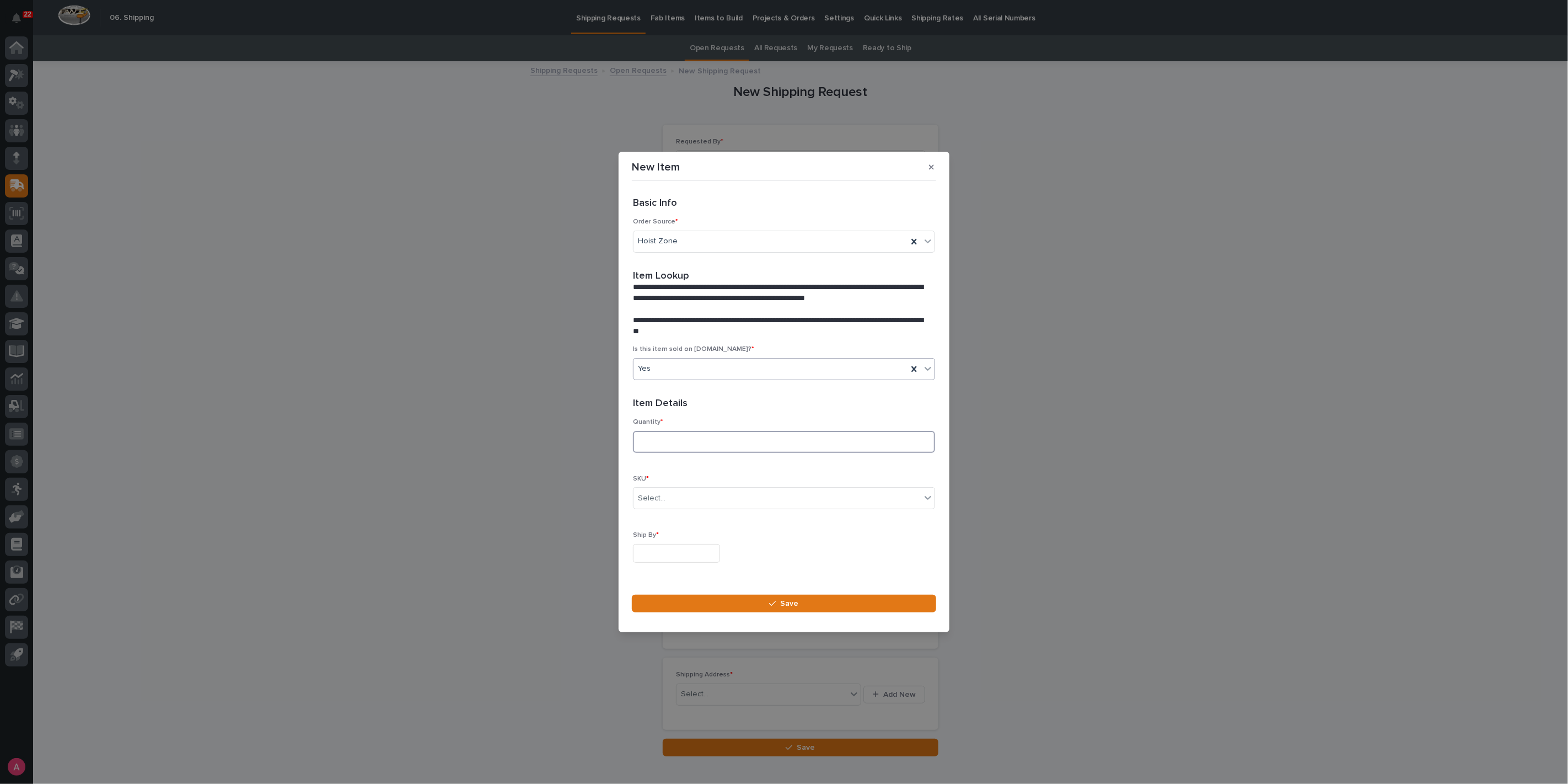
click at [713, 444] on input at bounding box center [784, 442] width 302 height 22
type input "1"
click at [690, 499] on div "Select..." at bounding box center [776, 498] width 287 height 18
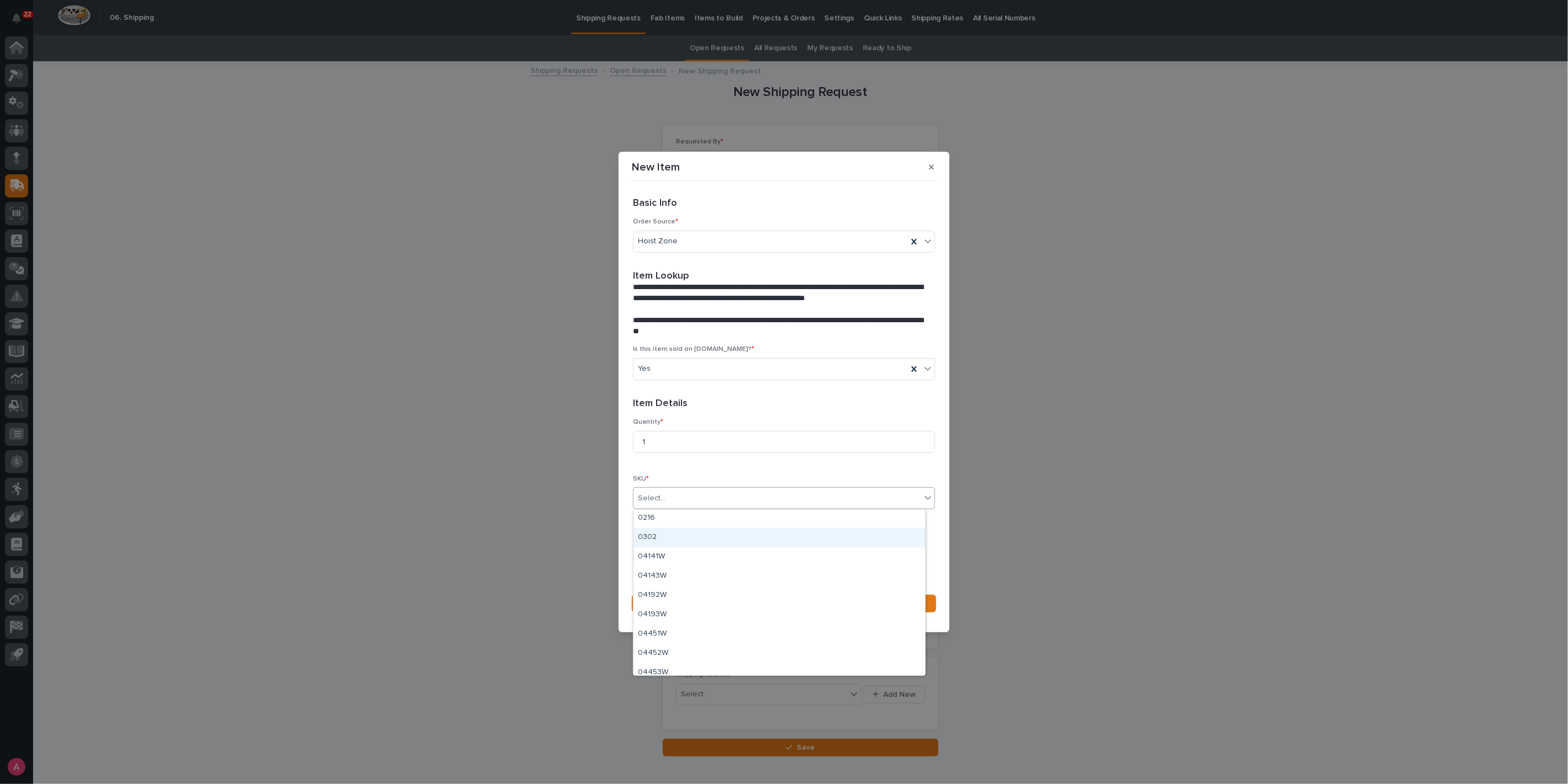
scroll to position [0, 0]
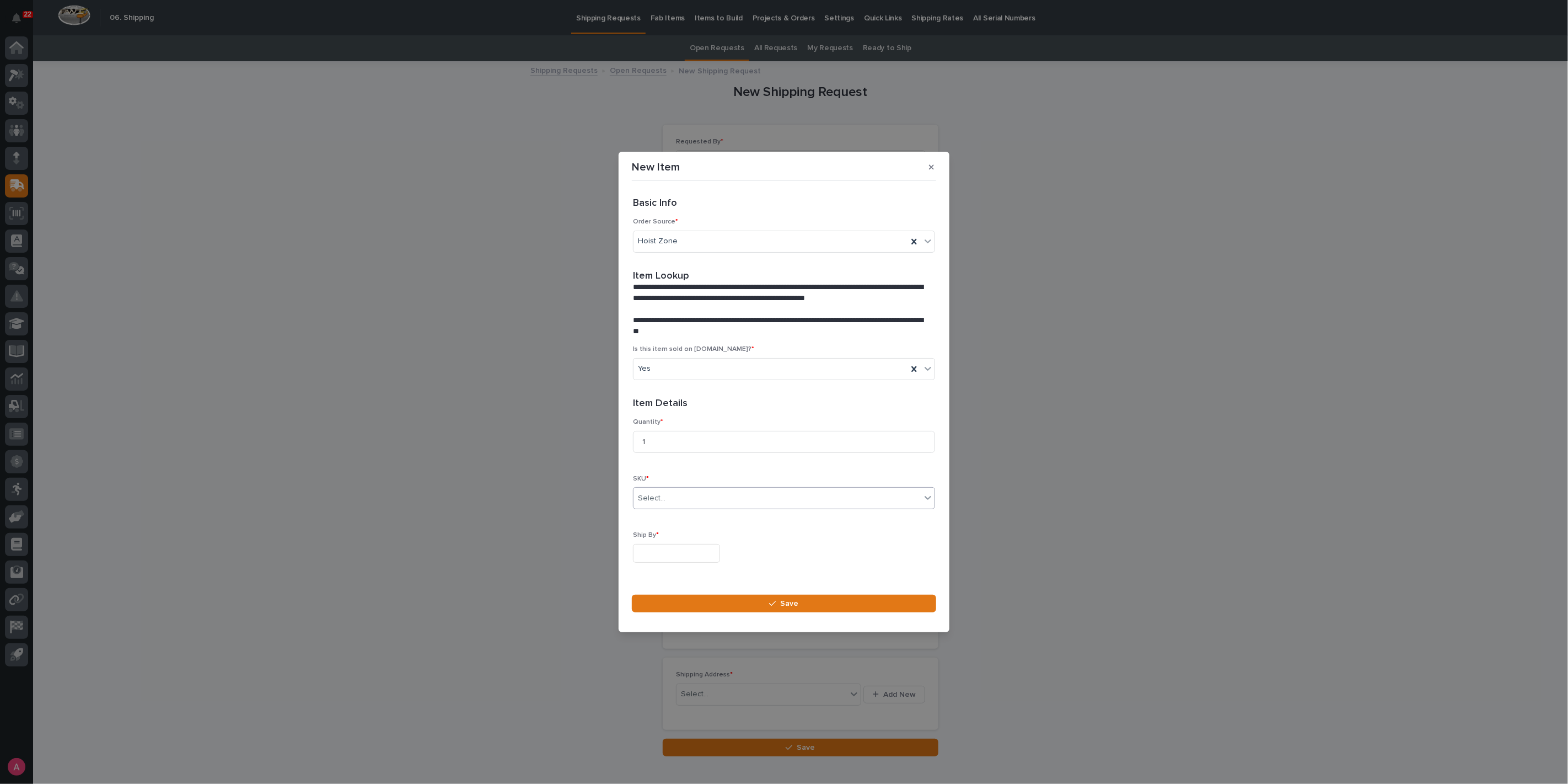
paste input "******"
type input "******"
click at [701, 518] on div "4222NH" at bounding box center [779, 519] width 292 height 19
click at [673, 497] on div "Select..." at bounding box center [776, 498] width 287 height 18
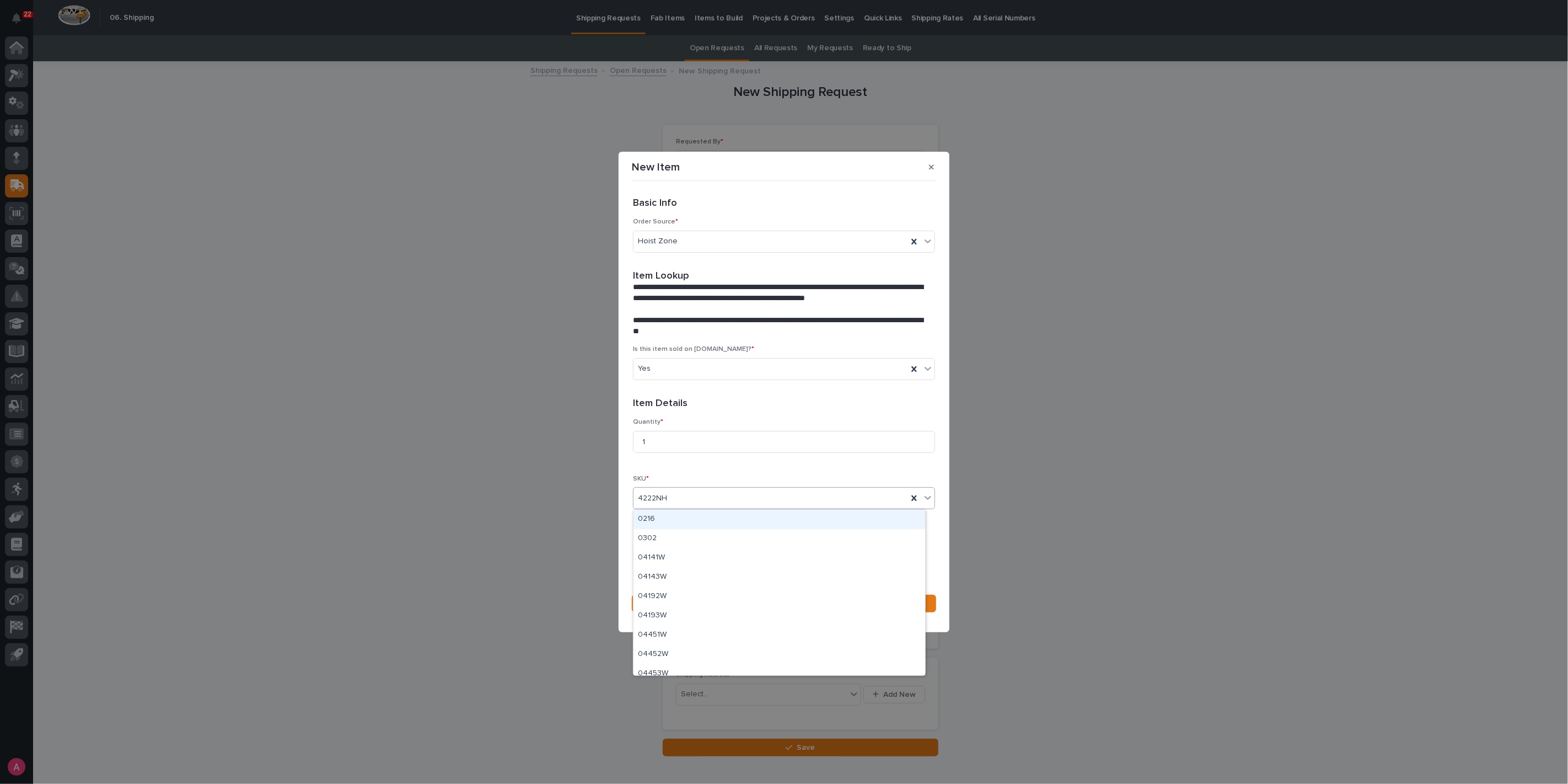
click at [727, 475] on div "Quantity * 1 SKU * option 4222NH, selected. option 0216 focused, 1 of 1000. 100…" at bounding box center [784, 495] width 302 height 153
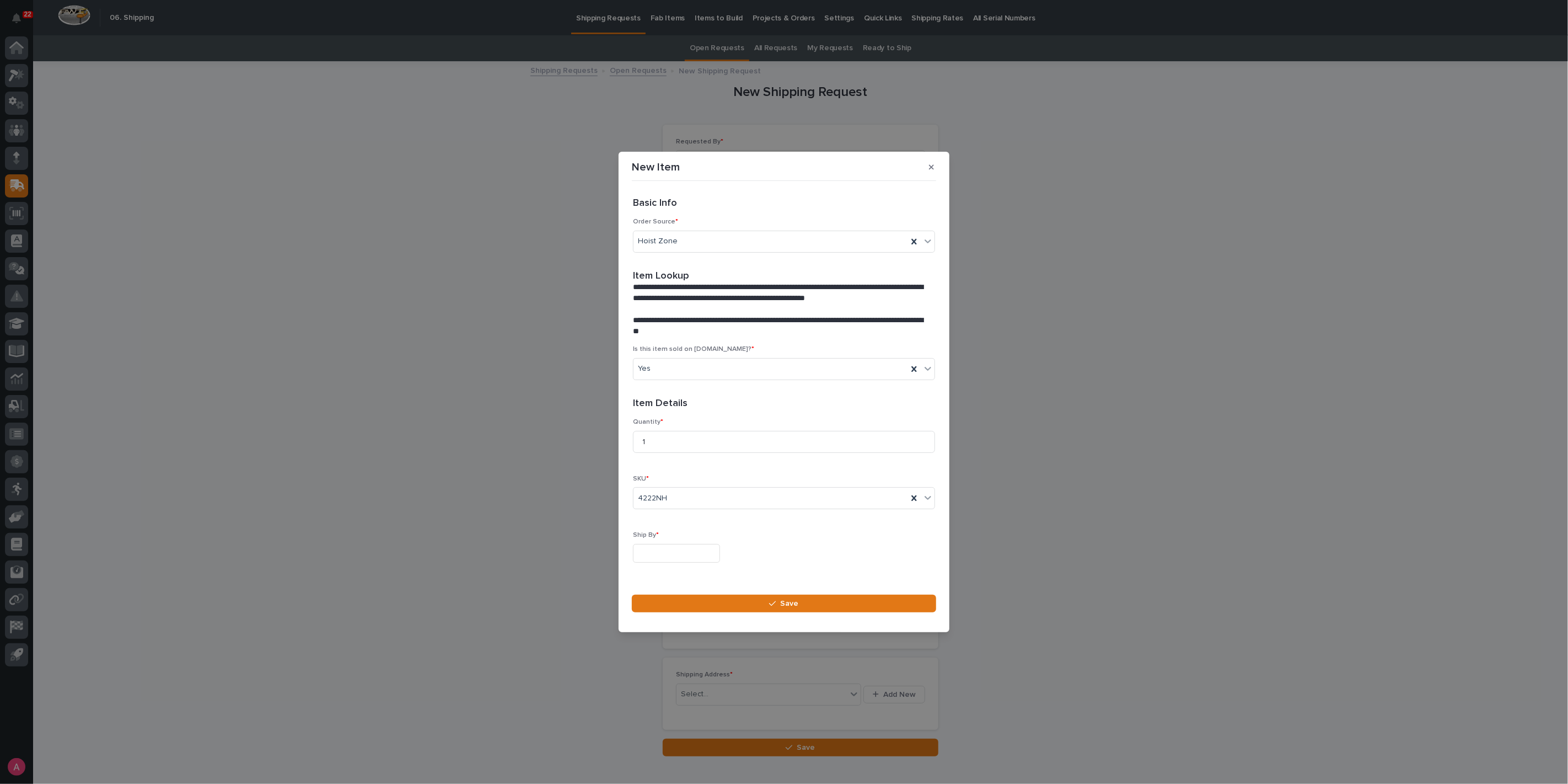
click at [695, 547] on input "text" at bounding box center [677, 553] width 87 height 19
click at [651, 499] on div "26" at bounding box center [652, 499] width 15 height 15
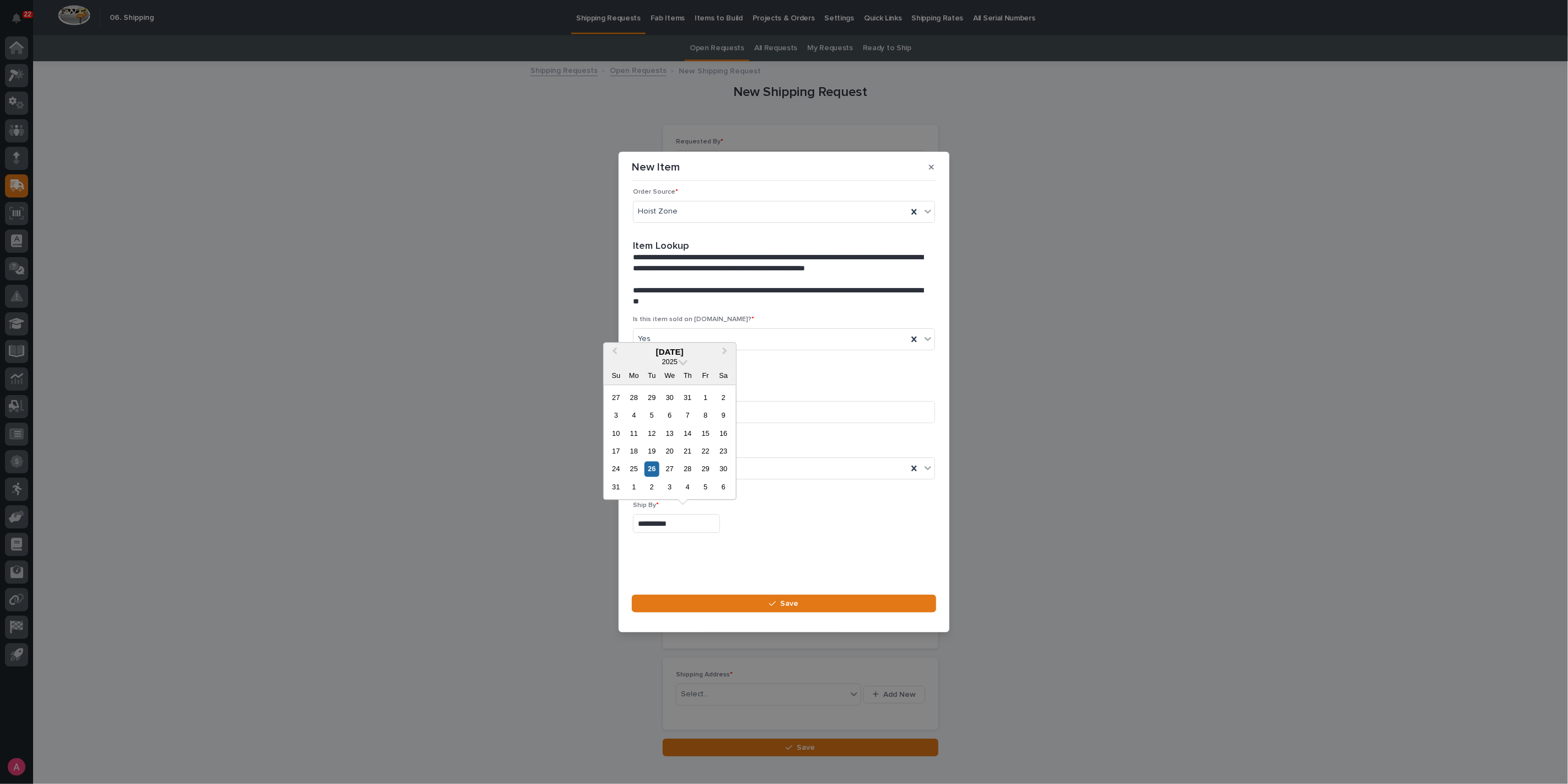
click at [681, 523] on input "**********" at bounding box center [677, 523] width 87 height 19
click at [667, 471] on div "27" at bounding box center [669, 469] width 15 height 15
type input "**********"
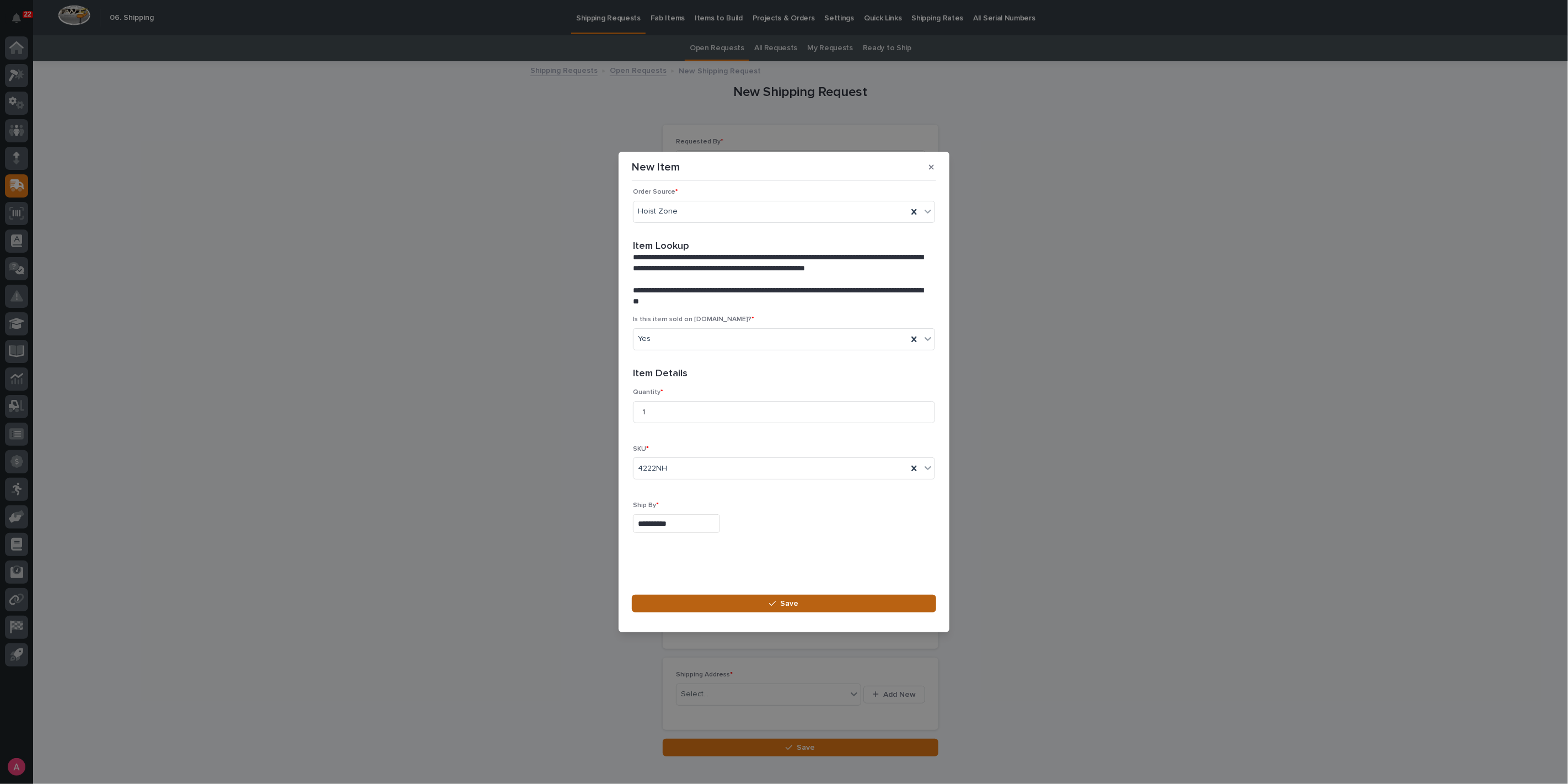
click at [754, 601] on button "Save" at bounding box center [784, 604] width 304 height 18
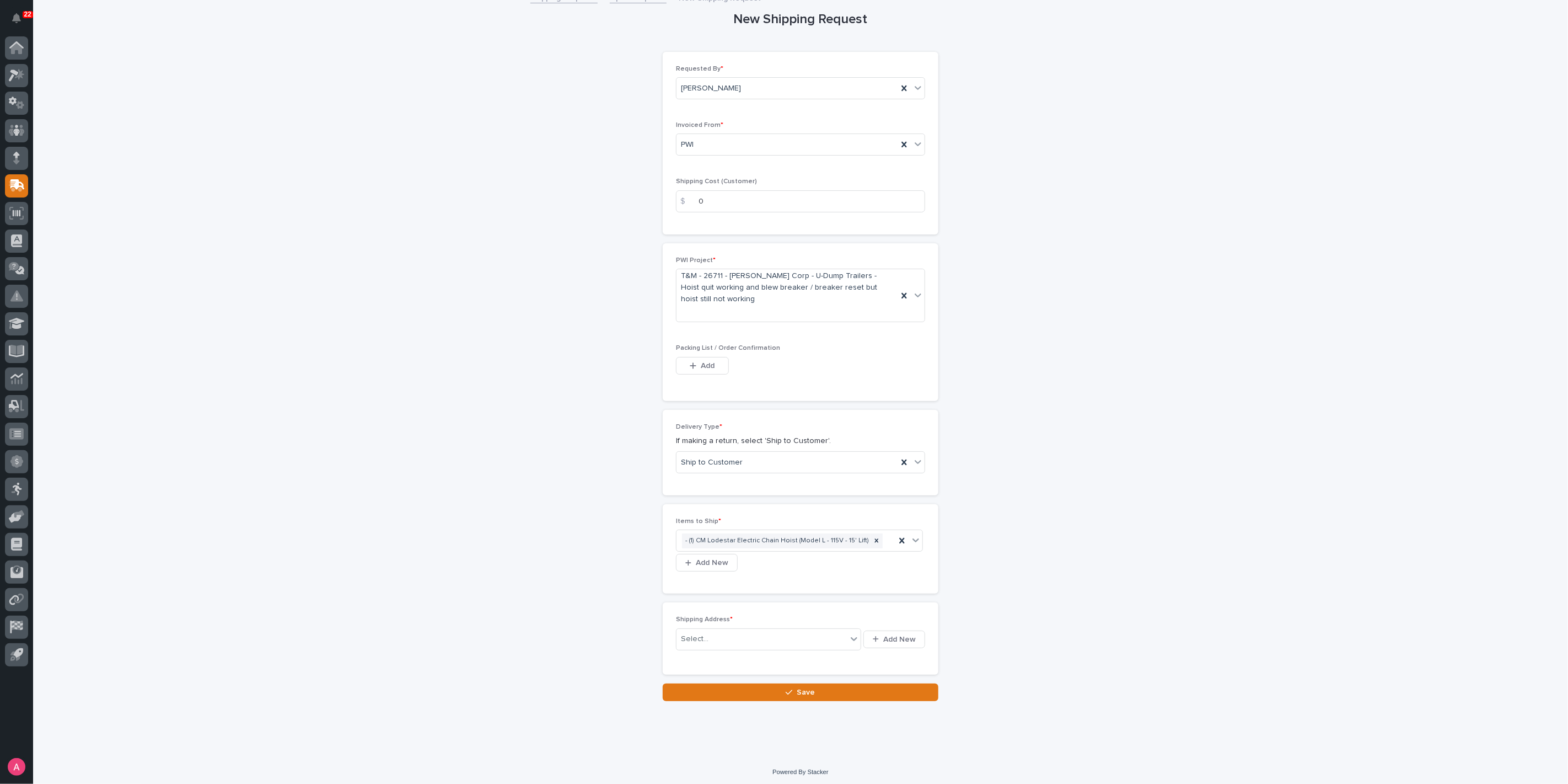
scroll to position [74, 0]
click at [809, 629] on div "Select..." at bounding box center [761, 637] width 170 height 18
type input "*"
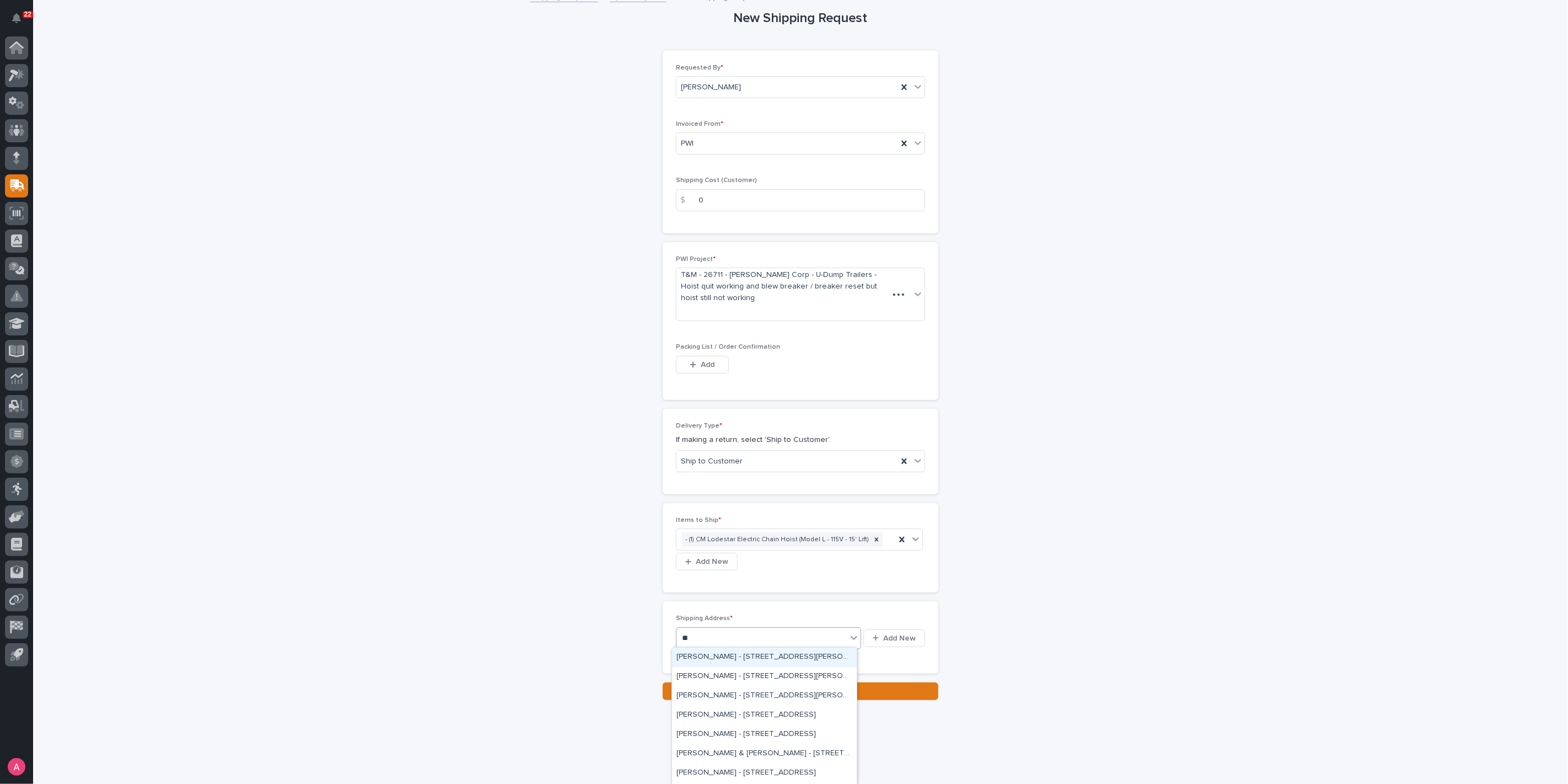
type input "*"
click at [837, 641] on icon at bounding box center [839, 639] width 5 height 6
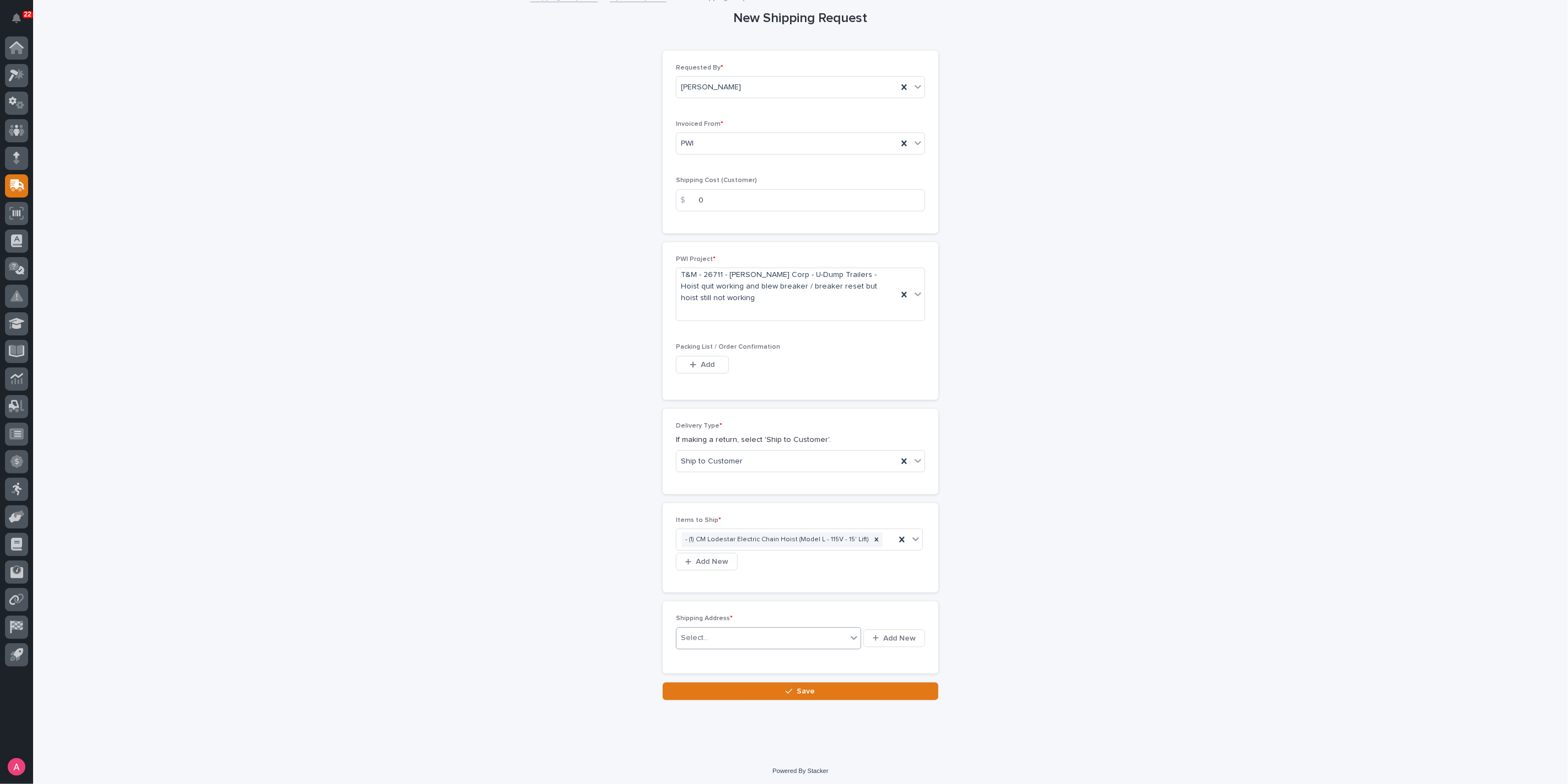
type input "*"
click at [877, 638] on div "button" at bounding box center [878, 638] width 11 height 7
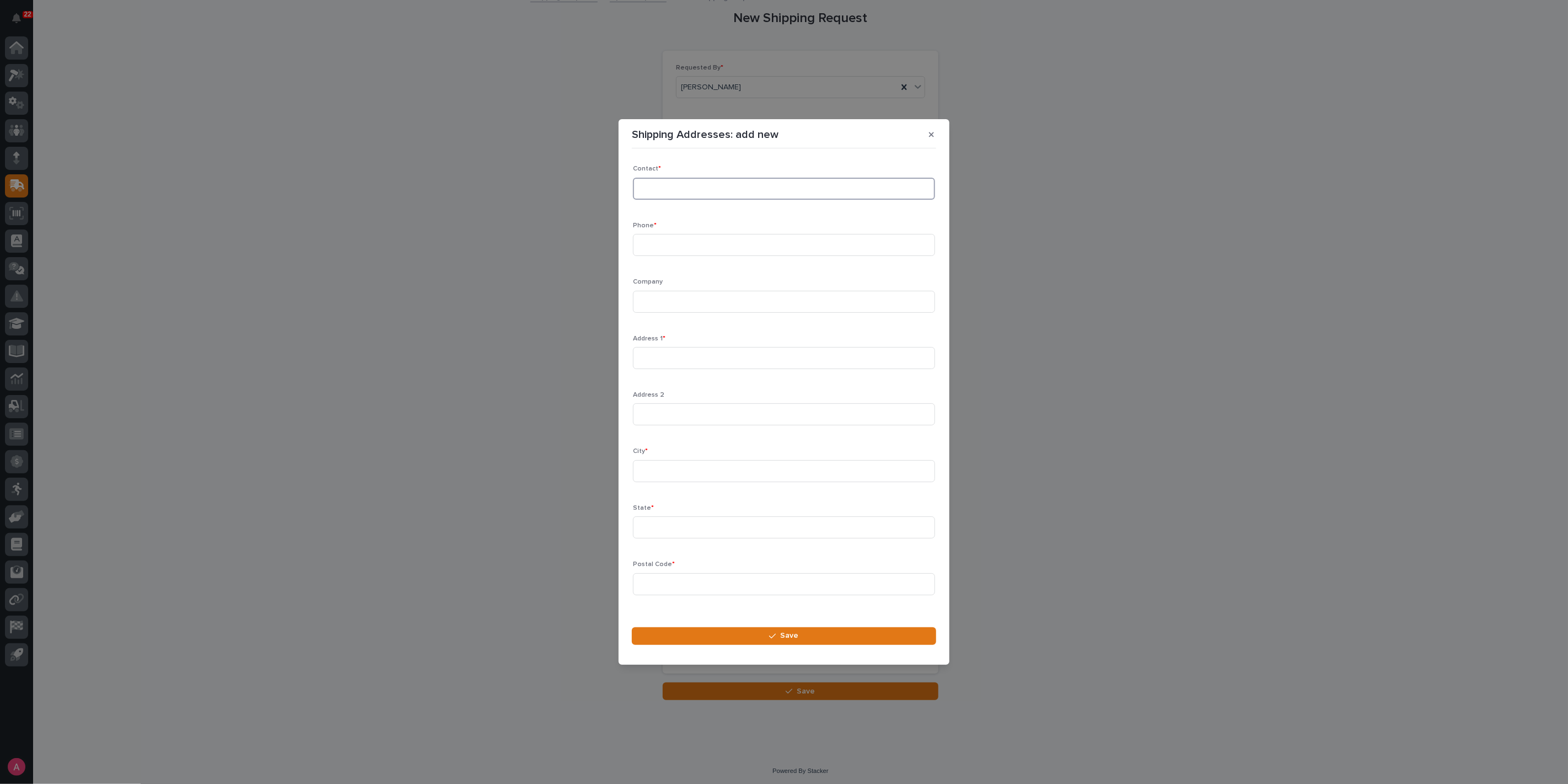
click at [740, 189] on input at bounding box center [784, 188] width 302 height 22
type input "[PERSON_NAME]"
click at [929, 138] on icon "button" at bounding box center [931, 135] width 5 height 8
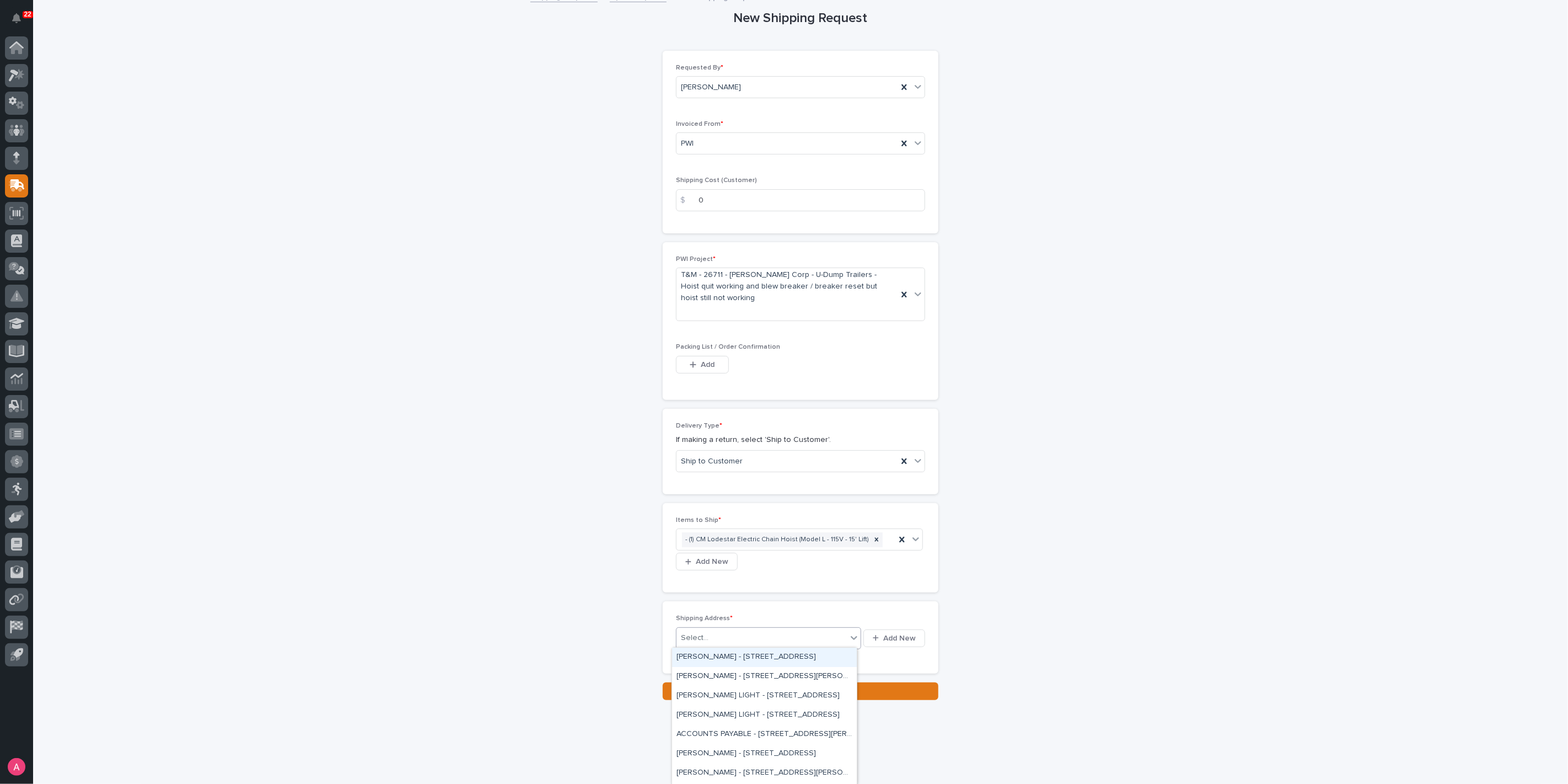
click at [765, 639] on div "Select..." at bounding box center [761, 637] width 170 height 18
type input "*"
click at [883, 634] on span "Add New" at bounding box center [899, 639] width 32 height 10
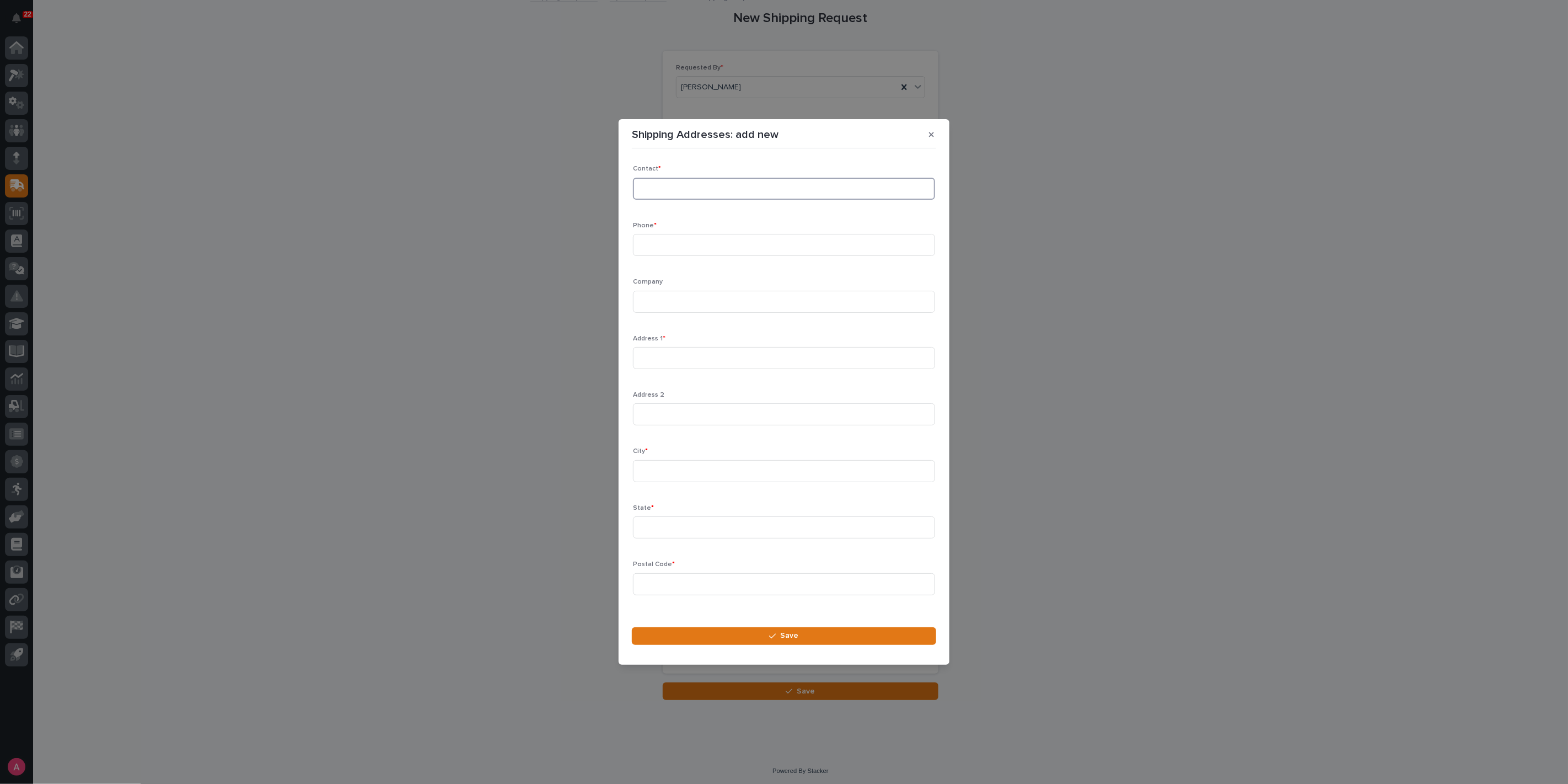
click at [674, 197] on input at bounding box center [784, 188] width 302 height 22
type input "[PERSON_NAME]"
type input "[PHONE_NUMBER]"
type input "U-Dump Trailers"
type input "[STREET_ADDRESS]"
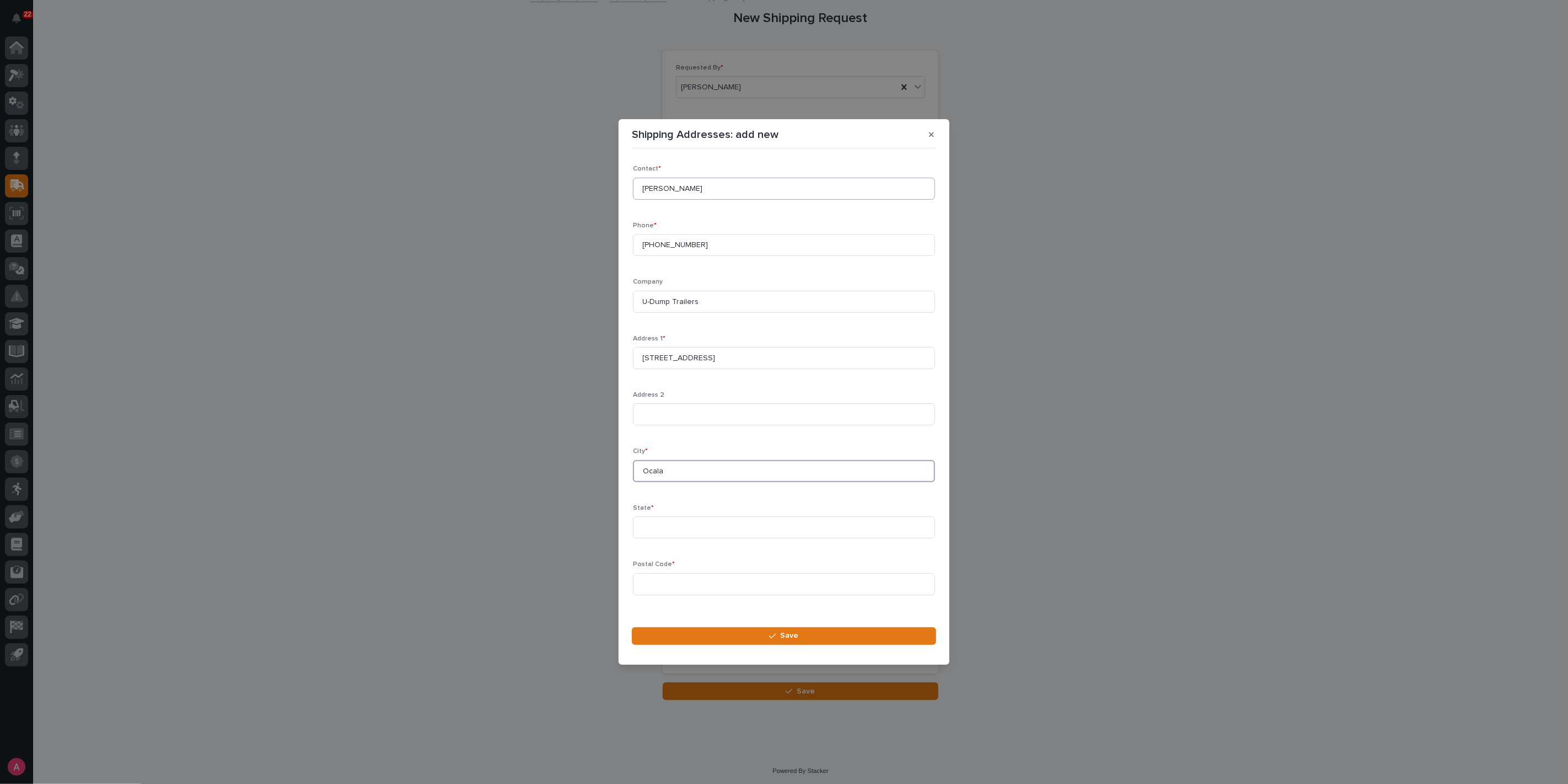
type input "Ocala"
type input "FL"
type input "34475"
click at [791, 639] on span "Save" at bounding box center [789, 636] width 18 height 10
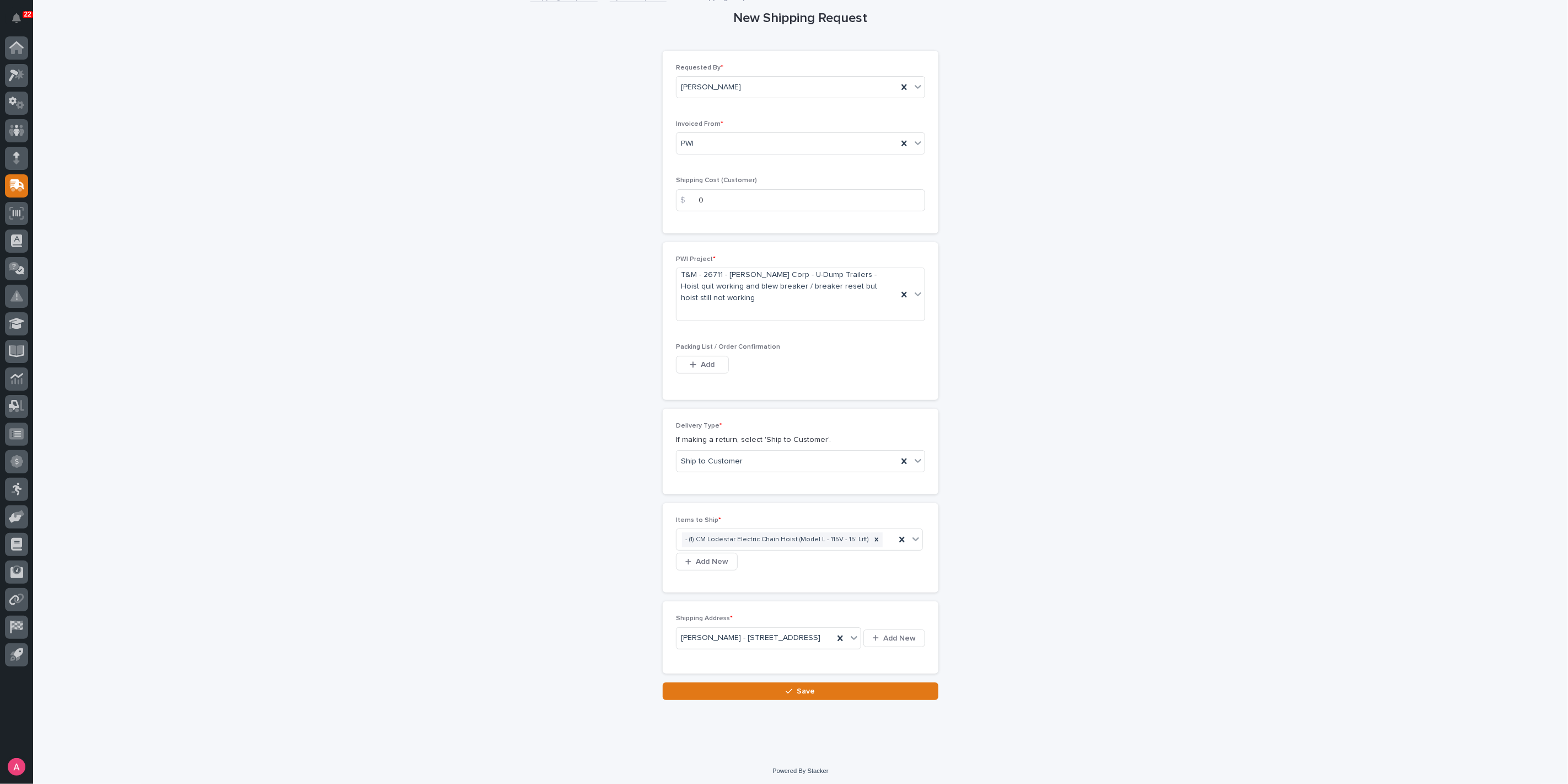
scroll to position [94, 0]
click at [797, 687] on span "Save" at bounding box center [806, 689] width 18 height 10
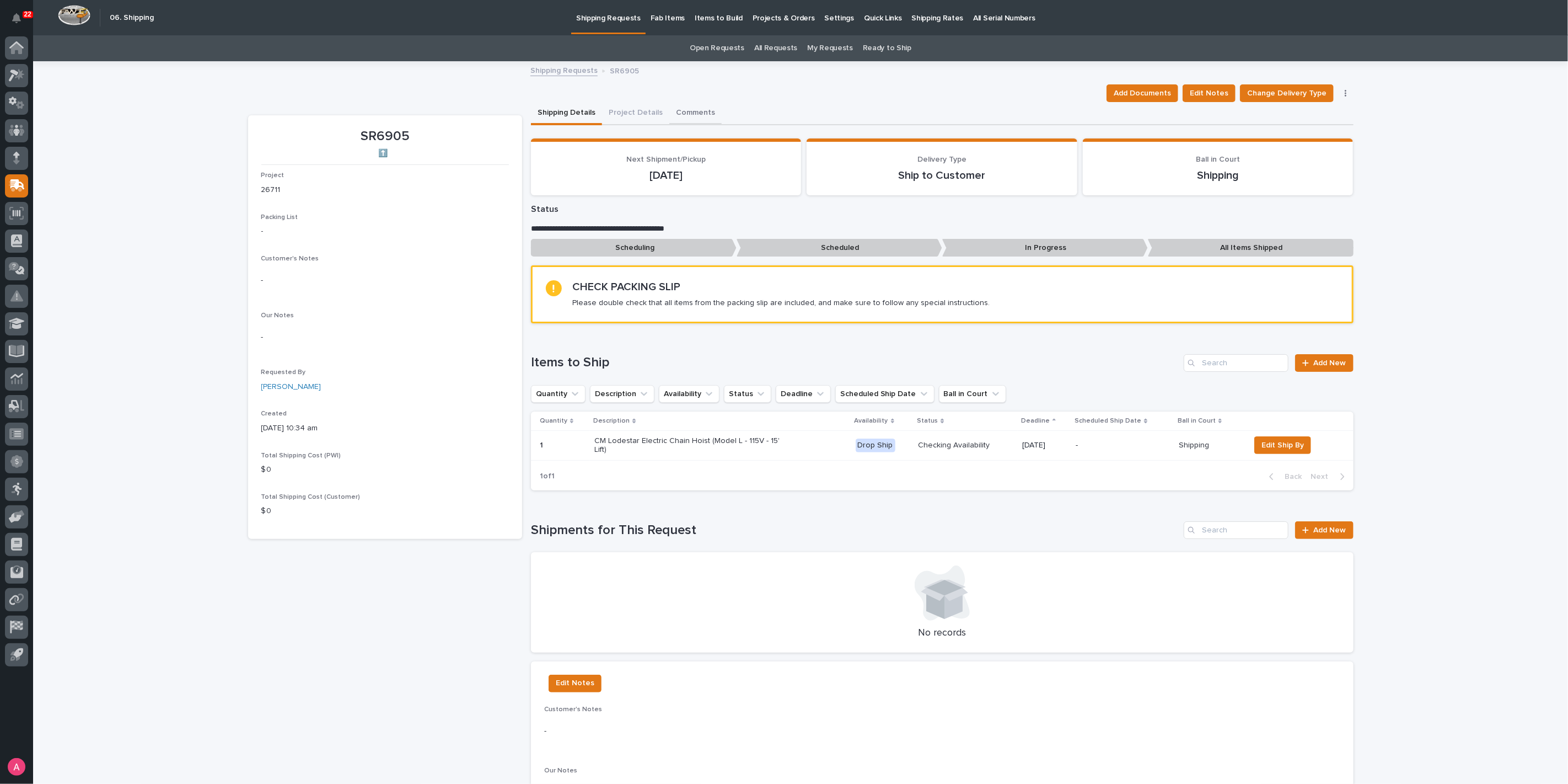
click at [682, 110] on button "Comments" at bounding box center [695, 114] width 52 height 23
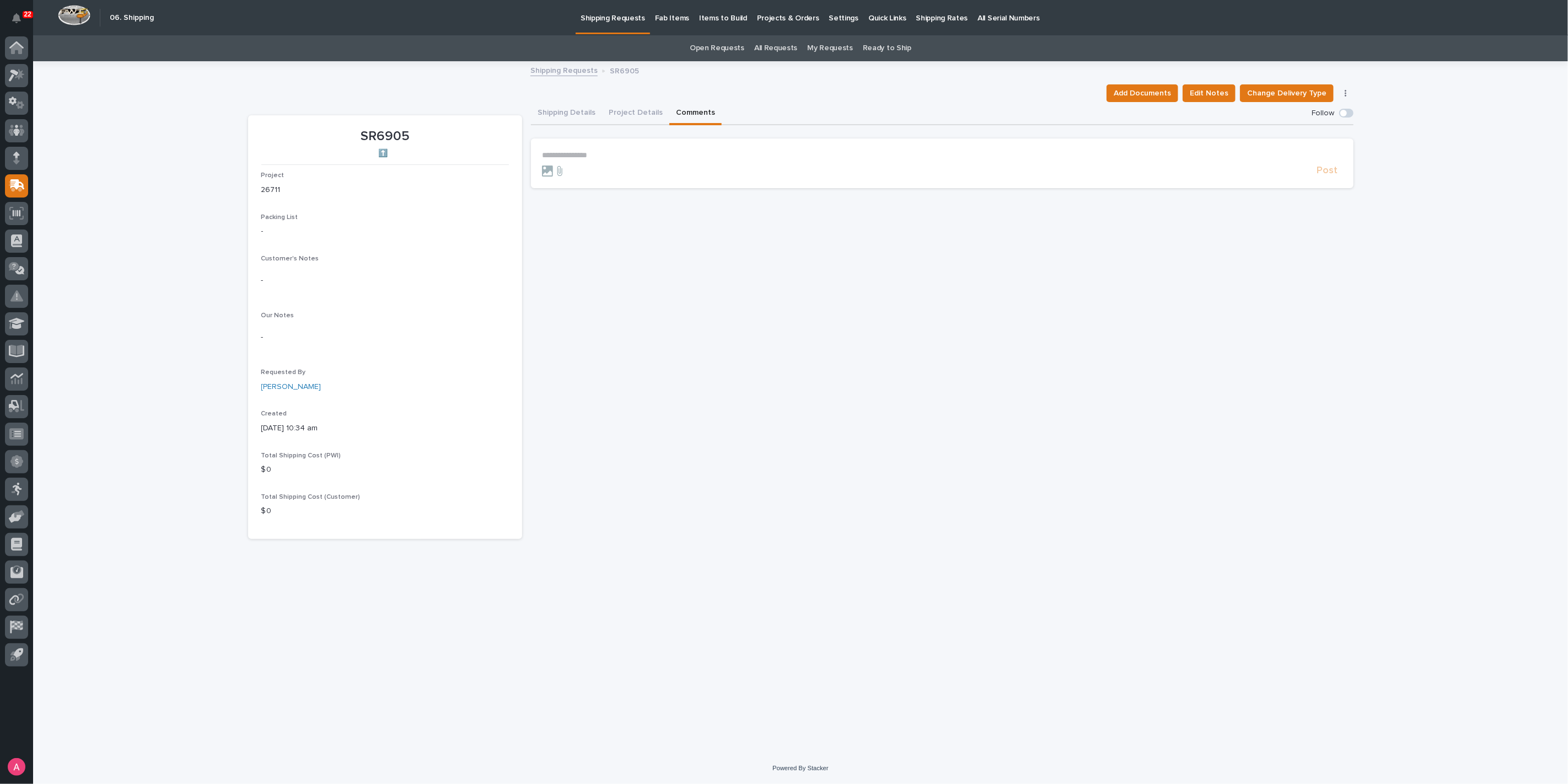
click at [656, 153] on p "**********" at bounding box center [942, 155] width 801 height 9
click at [758, 202] on span "[PERSON_NAME]" at bounding box center [748, 205] width 62 height 8
click at [784, 155] on p "**********" at bounding box center [942, 155] width 801 height 11
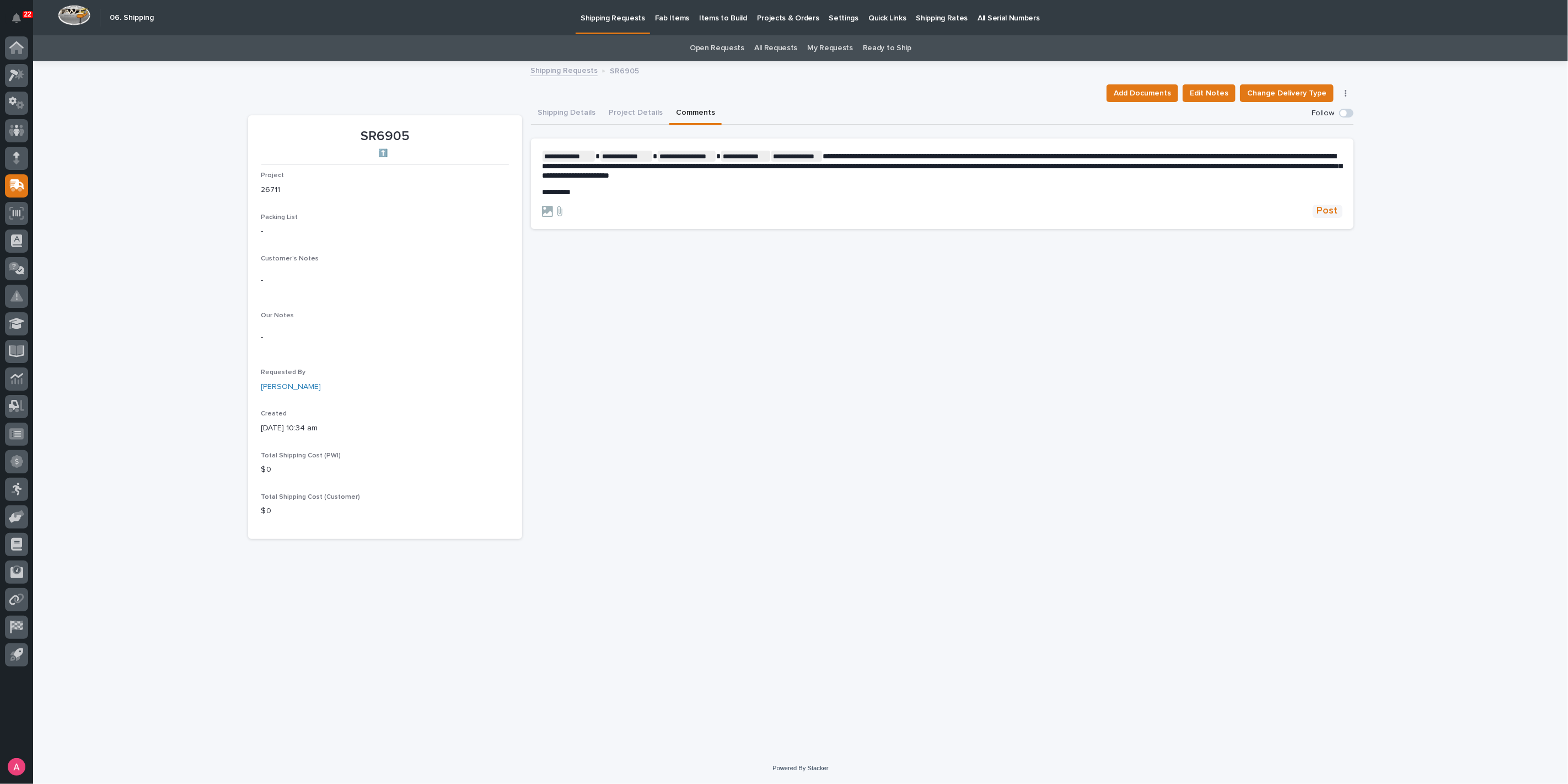
click at [1328, 208] on span "Post" at bounding box center [1328, 211] width 21 height 13
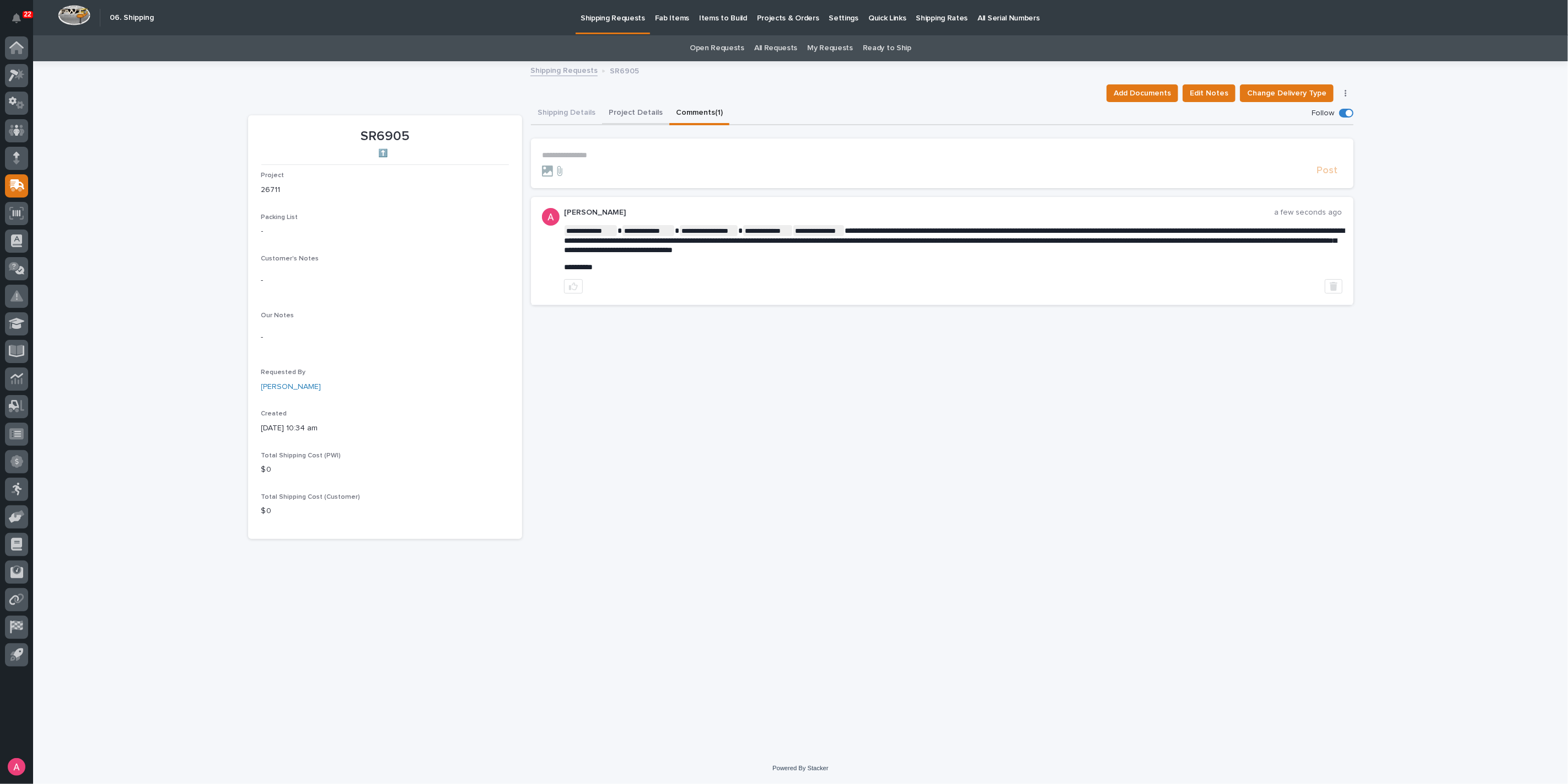
click at [638, 112] on button "Project Details" at bounding box center [636, 114] width 67 height 23
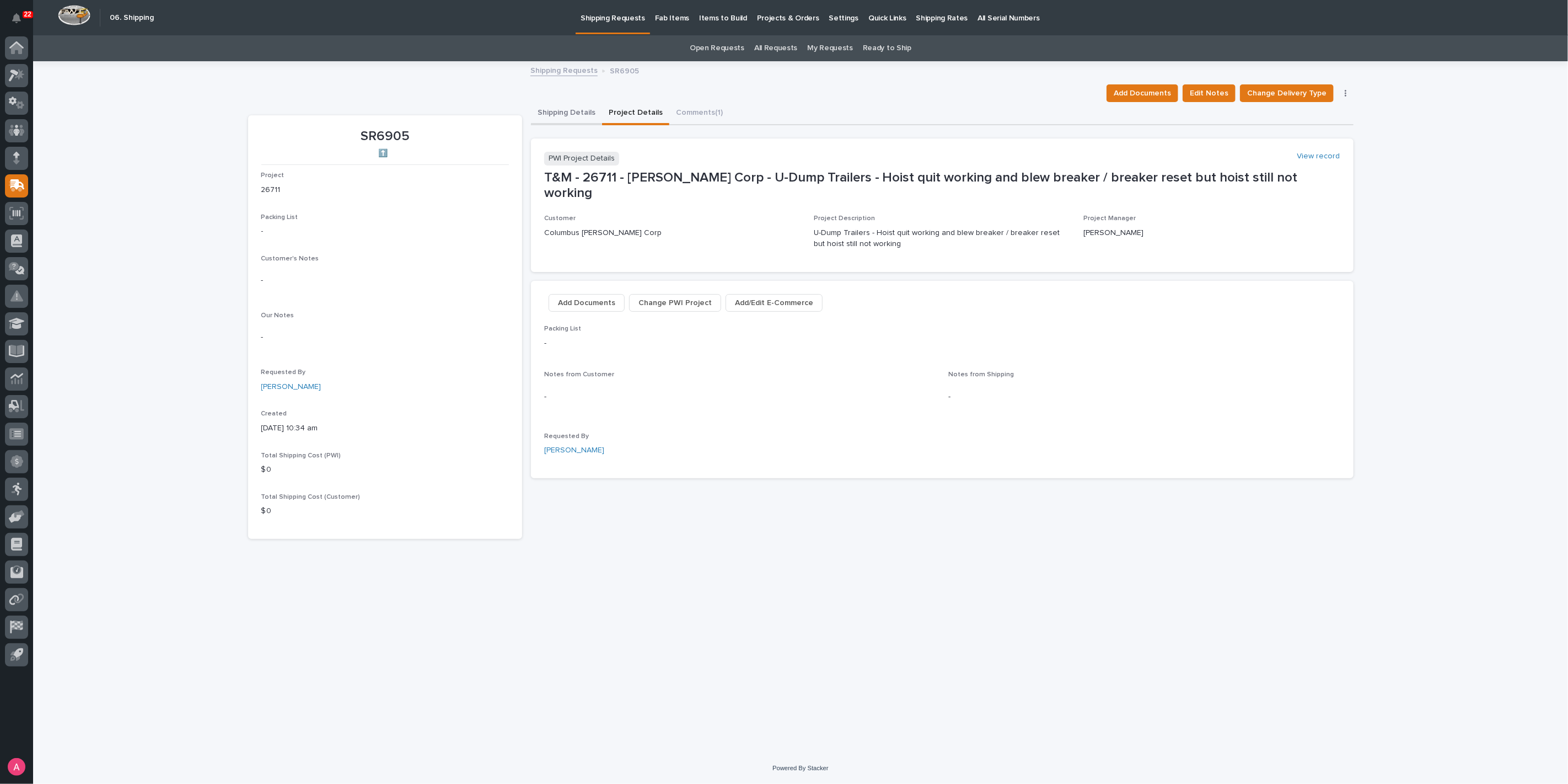
click at [568, 106] on button "Shipping Details" at bounding box center [566, 114] width 71 height 23
